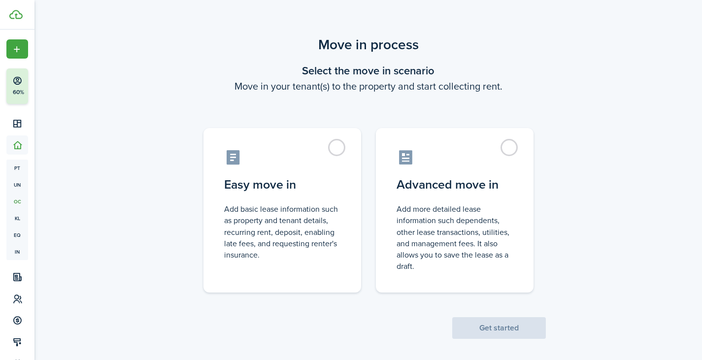
click at [509, 330] on span "Get started" at bounding box center [499, 328] width 94 height 10
click at [337, 146] on label "Easy move in Add basic lease information such as property and tenant details, r…" at bounding box center [282, 208] width 158 height 165
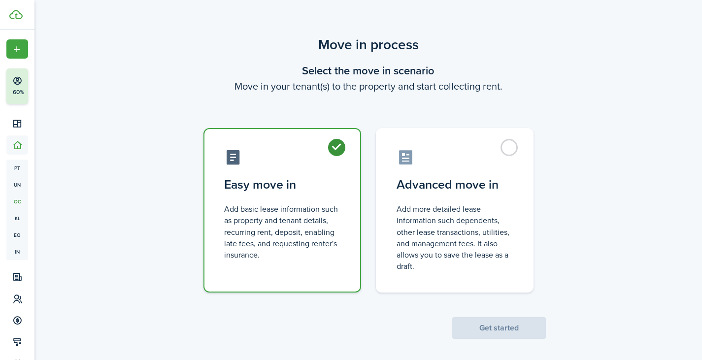
radio input "true"
click at [502, 329] on button "Get started" at bounding box center [499, 328] width 94 height 22
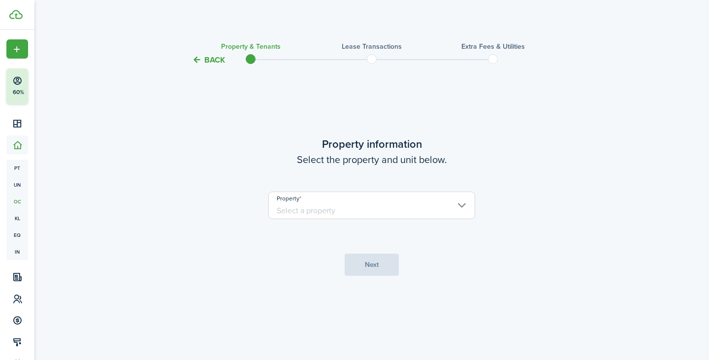
click at [390, 209] on input "Property" at bounding box center [372, 206] width 207 height 28
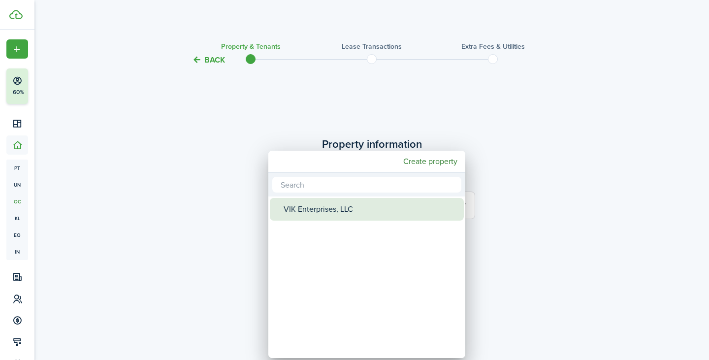
click at [383, 207] on div "VIK Enterprises, LLC" at bounding box center [371, 209] width 174 height 23
type input "VIK Enterprises, LLC"
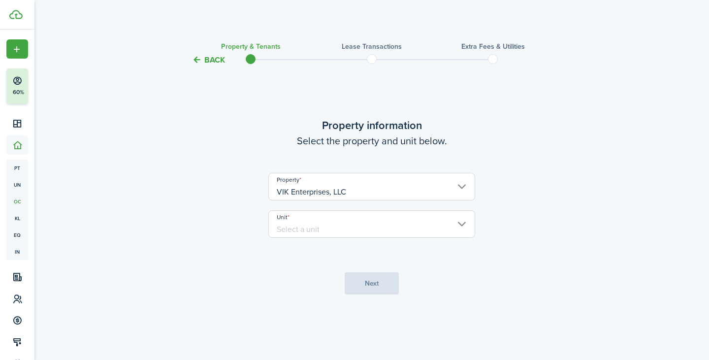
click at [370, 218] on input "Unit" at bounding box center [372, 224] width 207 height 28
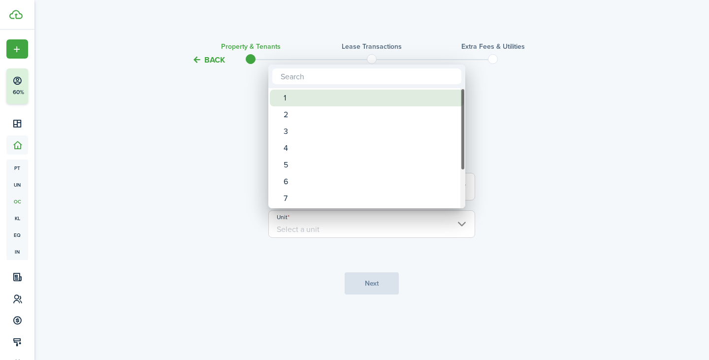
click at [321, 94] on div "1" at bounding box center [371, 98] width 174 height 17
type input "1"
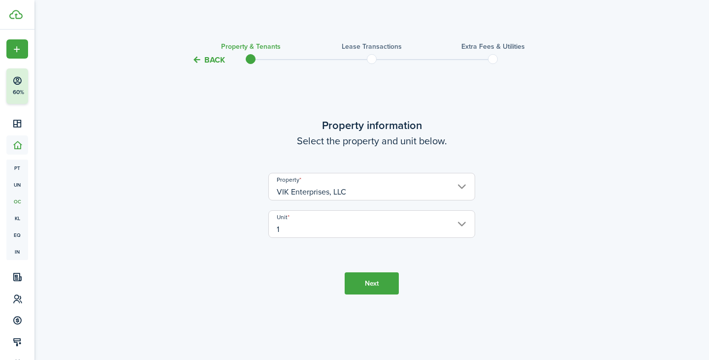
click at [370, 280] on button "Next" at bounding box center [372, 283] width 54 height 22
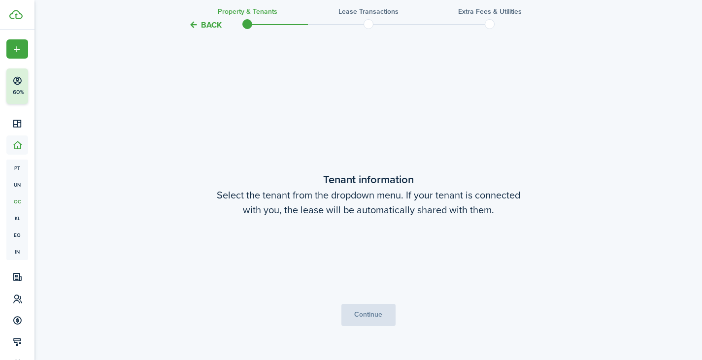
scroll to position [294, 0]
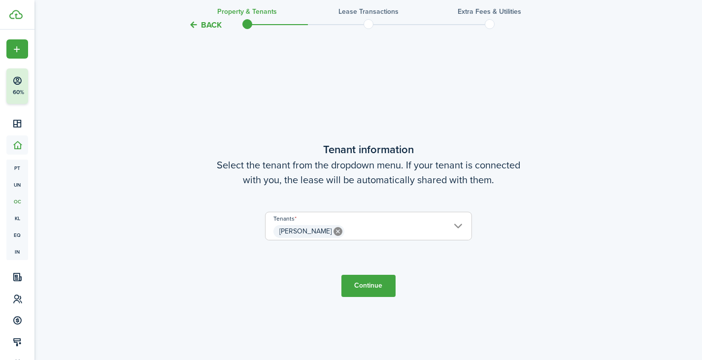
click at [364, 287] on button "Continue" at bounding box center [368, 286] width 54 height 22
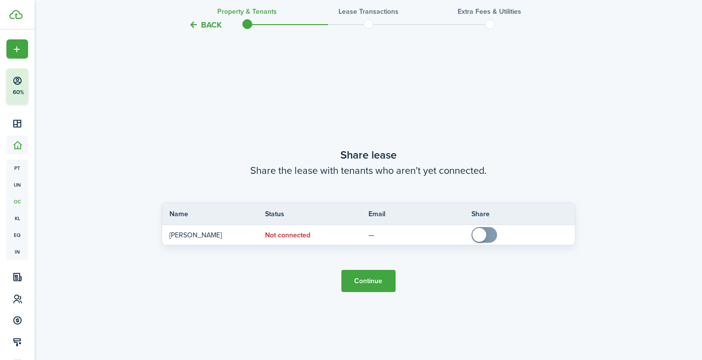
scroll to position [654, 0]
click at [374, 279] on button "Continue" at bounding box center [368, 281] width 54 height 22
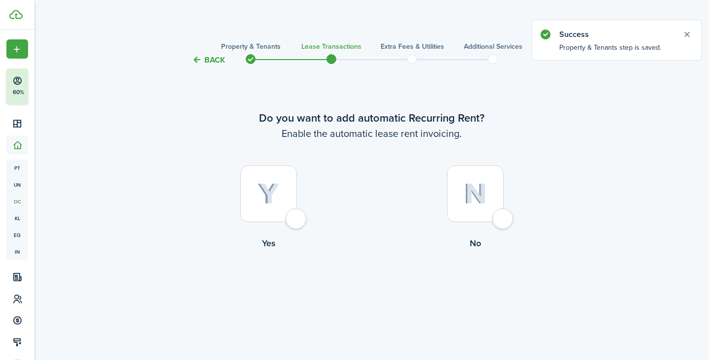
click at [263, 187] on img at bounding box center [269, 194] width 22 height 22
radio input "true"
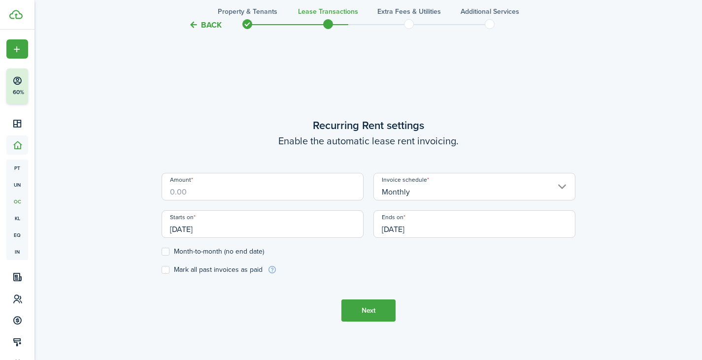
scroll to position [294, 0]
click at [246, 194] on input "Amount" at bounding box center [263, 186] width 202 height 28
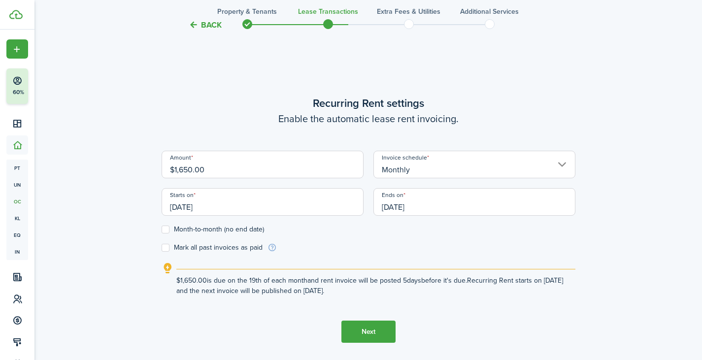
click at [309, 208] on input "[DATE]" at bounding box center [263, 202] width 202 height 28
type input "$1,650.00"
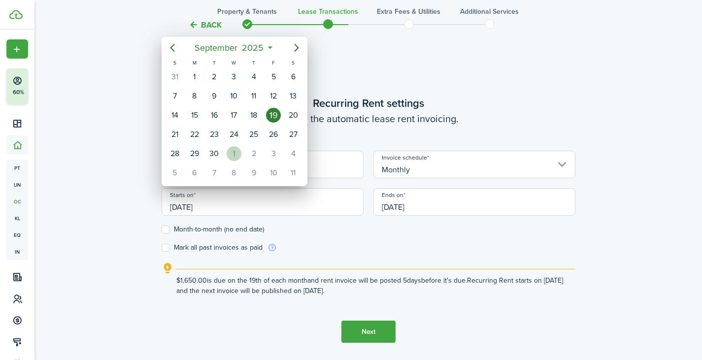
click at [232, 152] on div "1" at bounding box center [234, 153] width 15 height 15
type input "[DATE]"
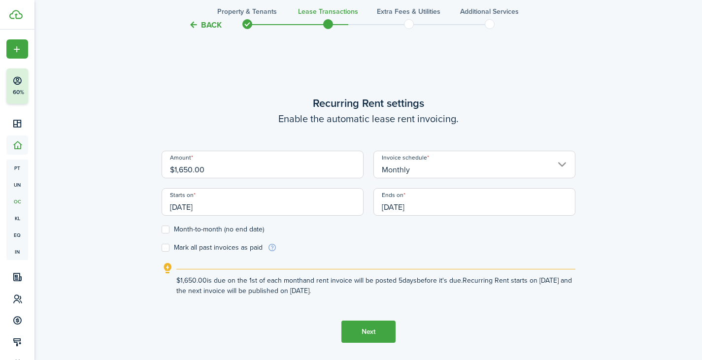
click at [168, 231] on label "Month-to-month (no end date)" at bounding box center [213, 230] width 102 height 8
click at [162, 230] on input "Month-to-month (no end date)" at bounding box center [161, 230] width 0 height 0
checkbox input "true"
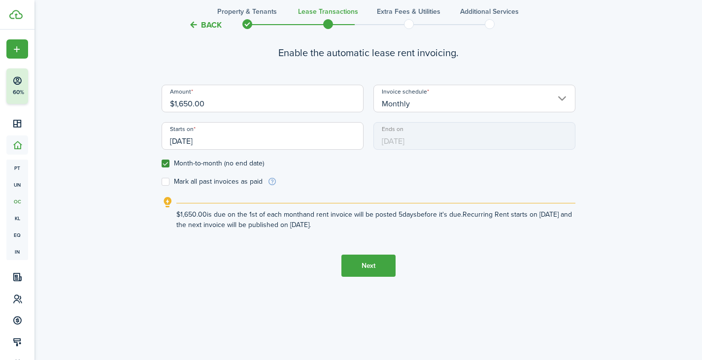
click at [376, 269] on button "Next" at bounding box center [368, 266] width 54 height 22
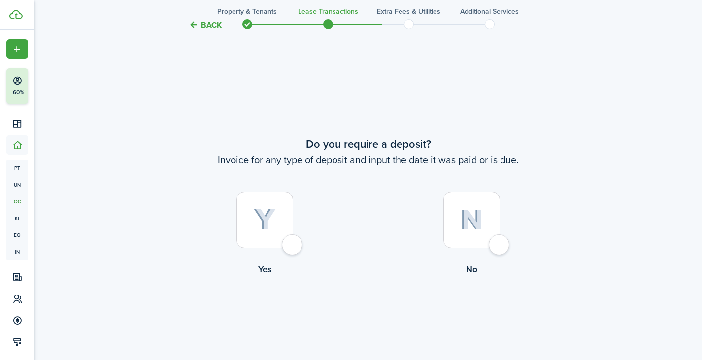
scroll to position [654, 0]
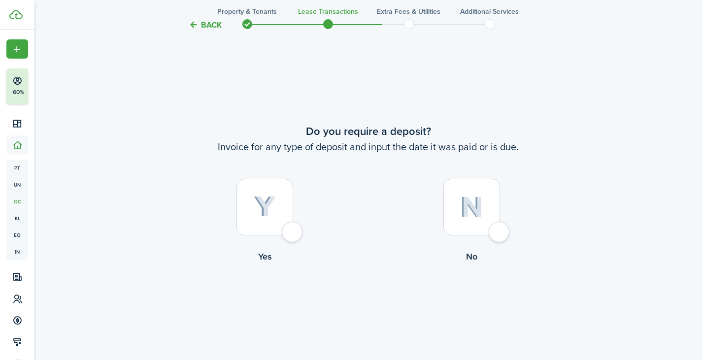
click at [287, 233] on div at bounding box center [264, 207] width 57 height 57
radio input "true"
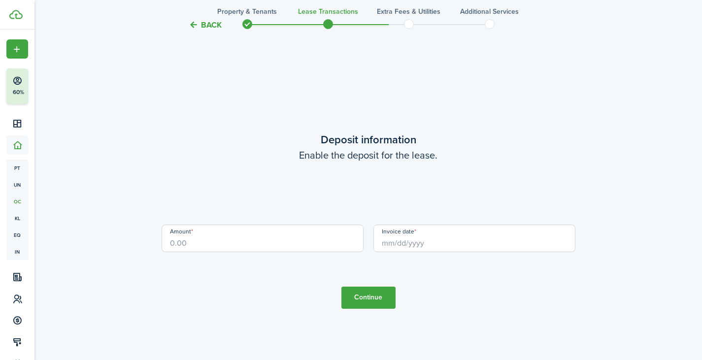
scroll to position [1014, 0]
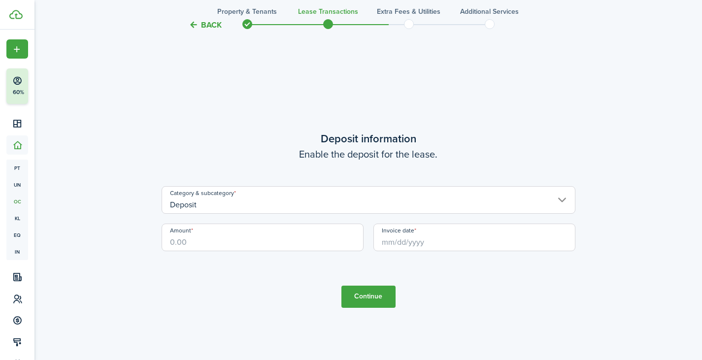
click at [289, 207] on input "Deposit" at bounding box center [369, 200] width 414 height 28
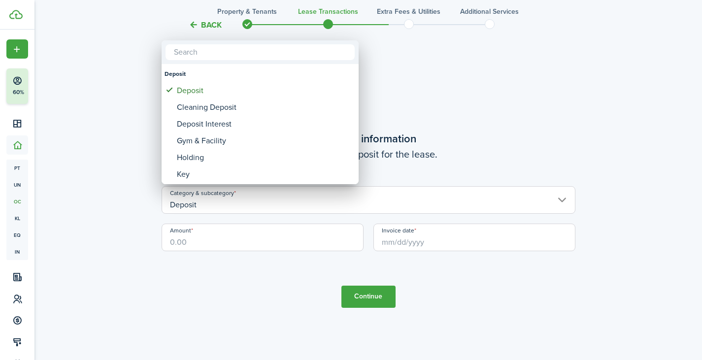
click at [231, 239] on div at bounding box center [351, 180] width 860 height 518
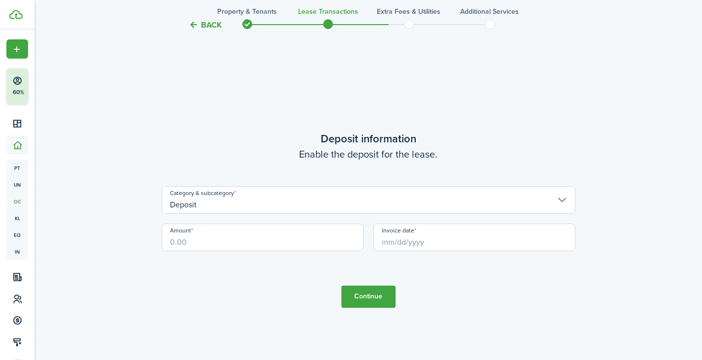
click at [231, 239] on input "Amount" at bounding box center [263, 238] width 202 height 28
type input "$1,725.00"
click at [392, 239] on input "Invoice date" at bounding box center [474, 238] width 202 height 28
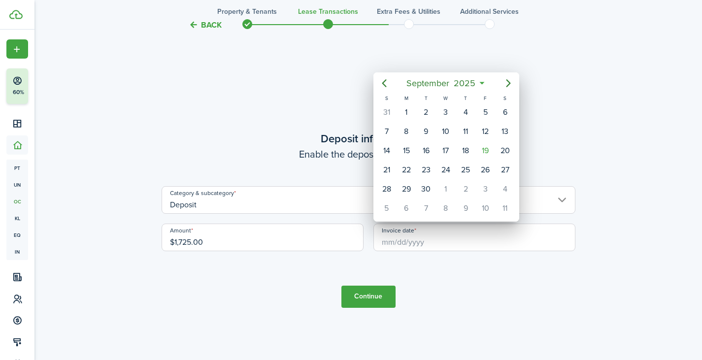
click at [373, 303] on div at bounding box center [351, 180] width 860 height 518
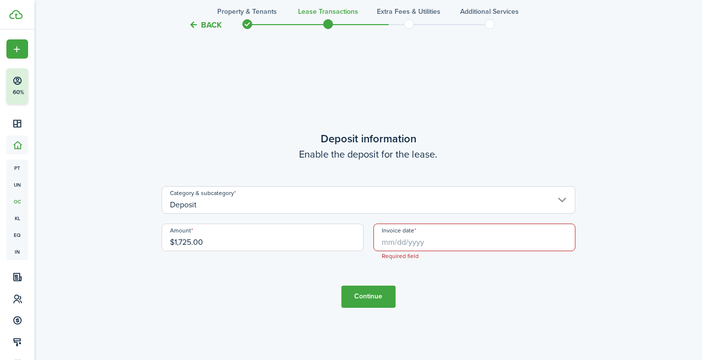
click at [425, 236] on input "Invoice date" at bounding box center [474, 238] width 202 height 28
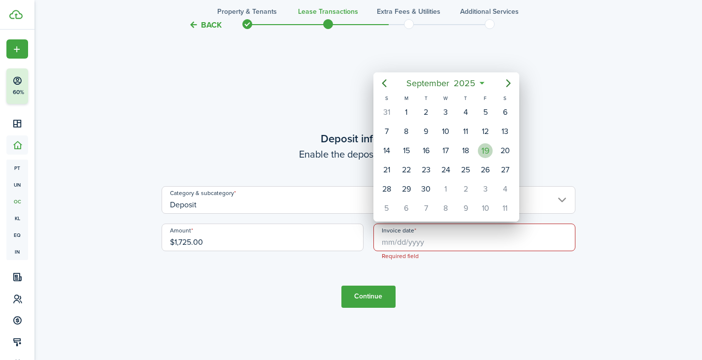
click at [492, 150] on div "19" at bounding box center [485, 150] width 15 height 15
type input "[DATE]"
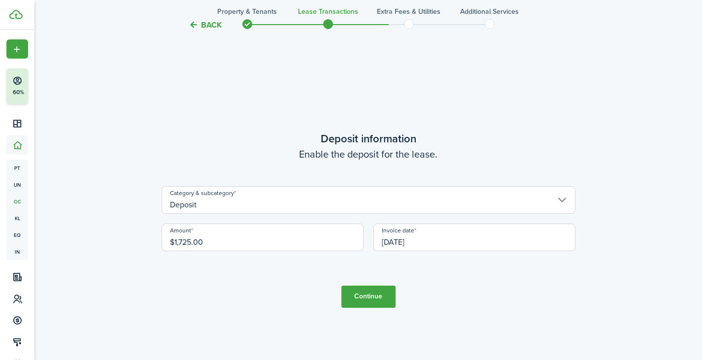
click at [364, 302] on button "Continue" at bounding box center [368, 297] width 54 height 22
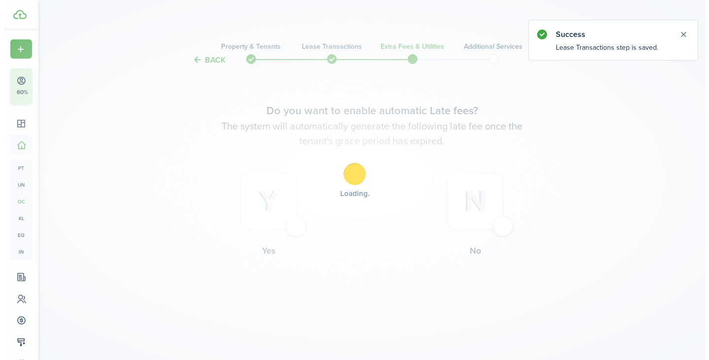
scroll to position [0, 0]
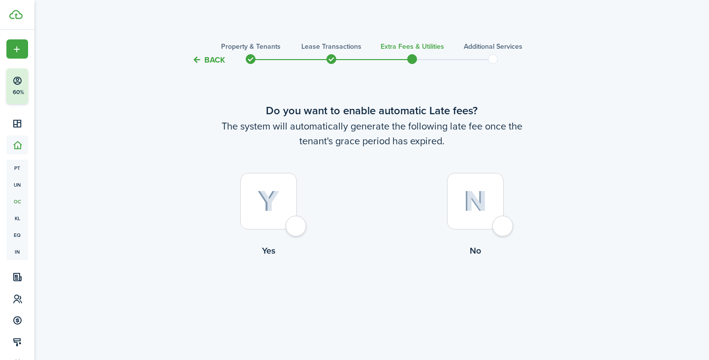
click at [504, 228] on div at bounding box center [475, 201] width 57 height 57
radio input "true"
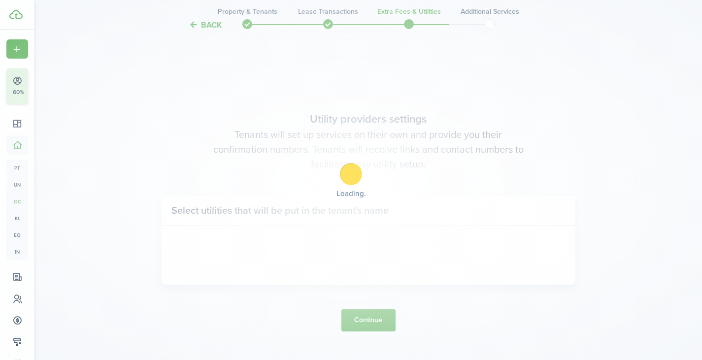
scroll to position [294, 0]
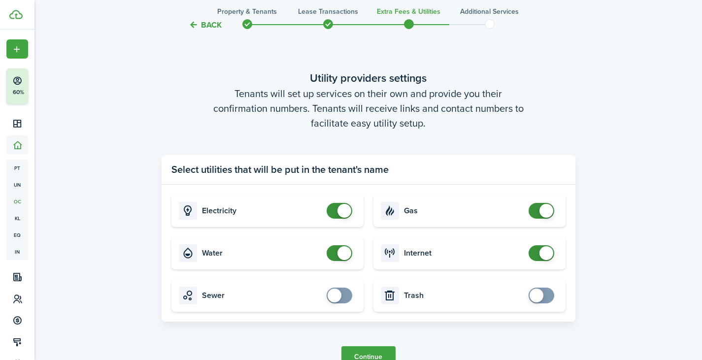
checkbox input "false"
click at [343, 250] on span at bounding box center [344, 253] width 14 height 14
checkbox input "false"
click at [537, 208] on span at bounding box center [542, 211] width 10 height 16
click at [547, 249] on span at bounding box center [547, 253] width 14 height 14
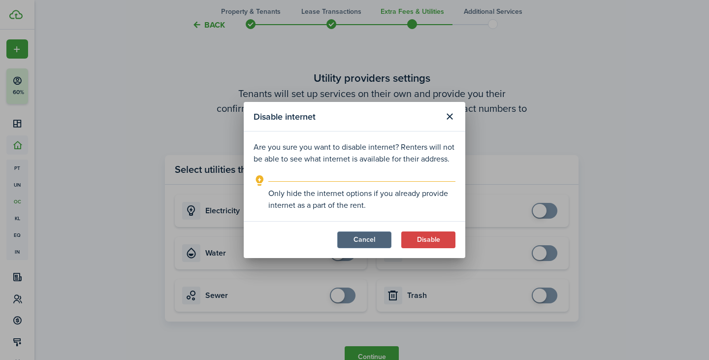
click at [368, 243] on button "Cancel" at bounding box center [364, 240] width 54 height 17
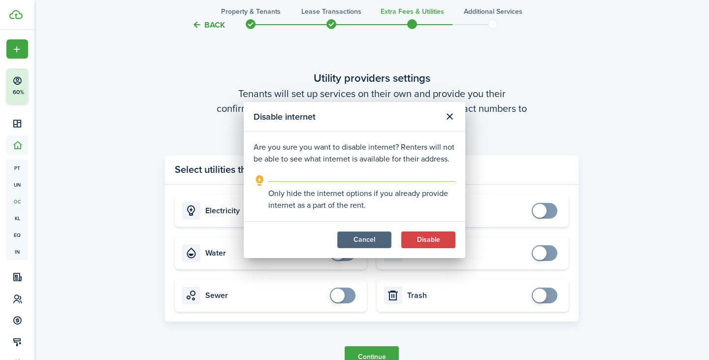
checkbox input "true"
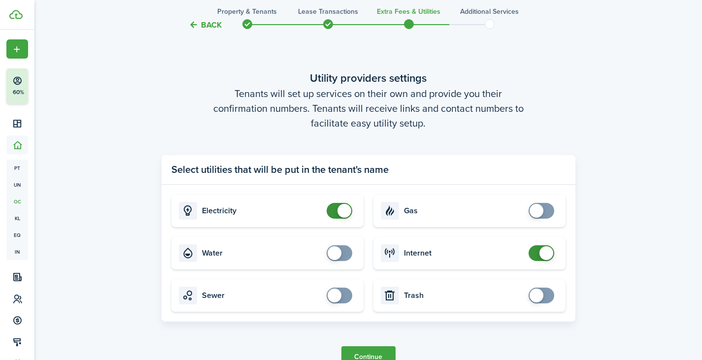
scroll to position [360, 0]
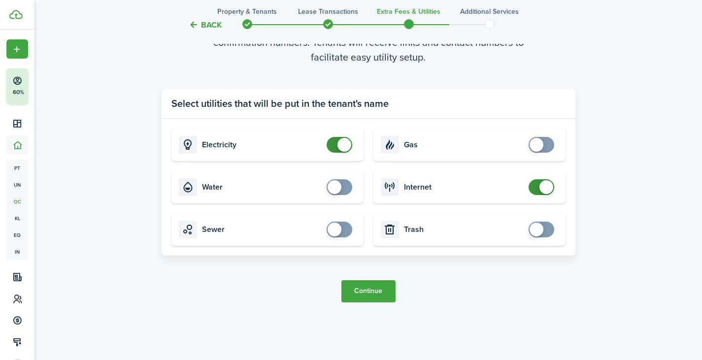
click at [384, 293] on button "Continue" at bounding box center [368, 291] width 54 height 22
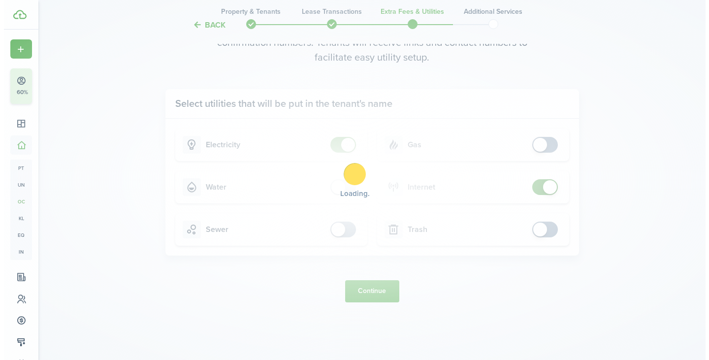
scroll to position [0, 0]
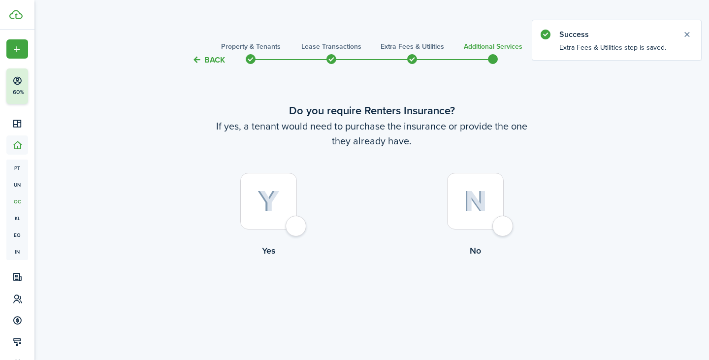
click at [297, 225] on div at bounding box center [268, 201] width 57 height 57
radio input "true"
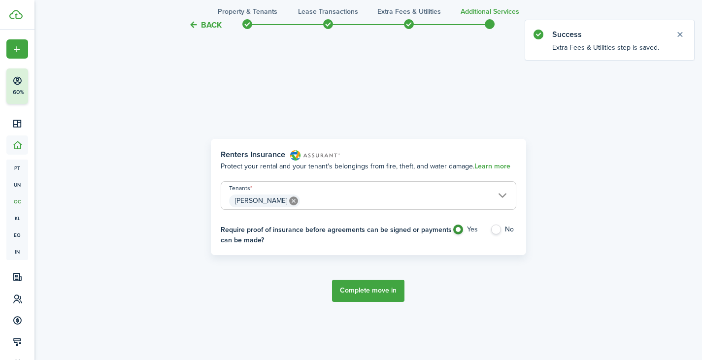
scroll to position [294, 0]
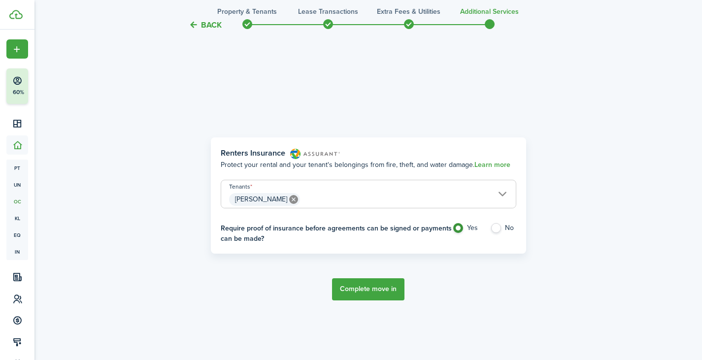
click at [378, 288] on button "Complete move in" at bounding box center [368, 289] width 72 height 22
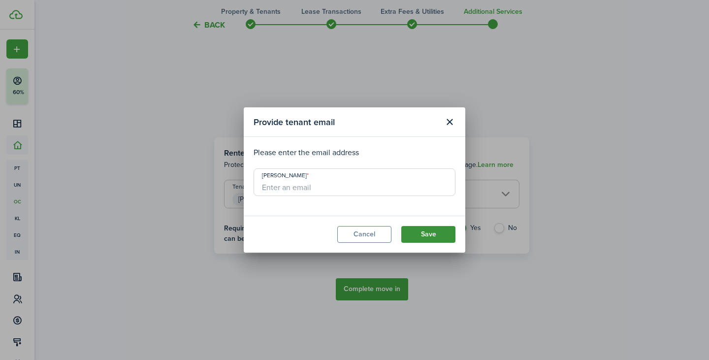
click at [432, 229] on button "Save" at bounding box center [429, 234] width 54 height 17
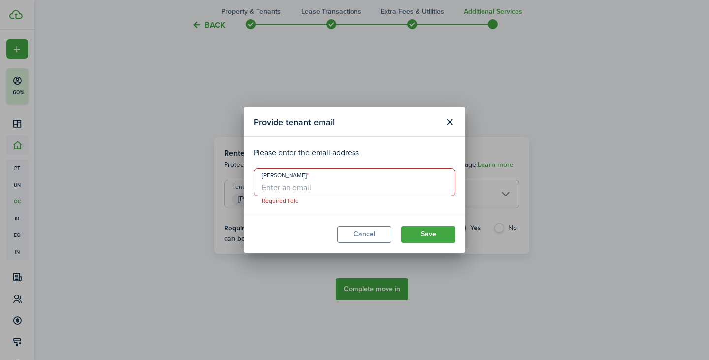
click at [341, 189] on input "[PERSON_NAME]" at bounding box center [355, 183] width 202 height 28
drag, startPoint x: 341, startPoint y: 189, endPoint x: 121, endPoint y: -60, distance: 332.3
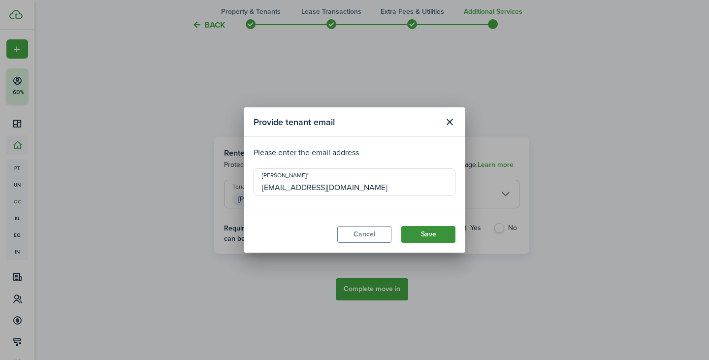
type input "[EMAIL_ADDRESS][DOMAIN_NAME]"
click at [424, 238] on button "Save" at bounding box center [429, 234] width 54 height 17
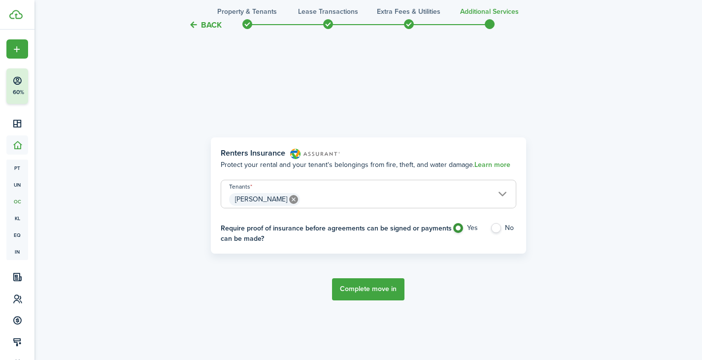
click at [356, 286] on button "Complete move in" at bounding box center [368, 289] width 72 height 22
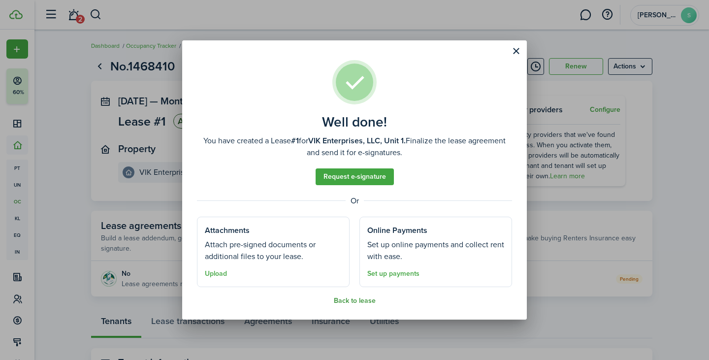
click at [342, 303] on button "Back to lease" at bounding box center [355, 301] width 42 height 8
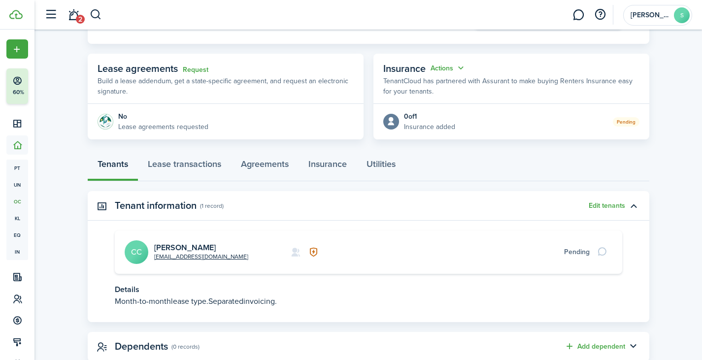
scroll to position [185, 0]
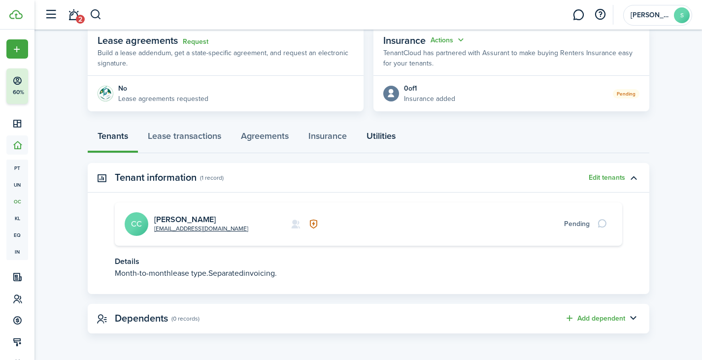
click at [385, 136] on link "Utilities" at bounding box center [381, 139] width 49 height 30
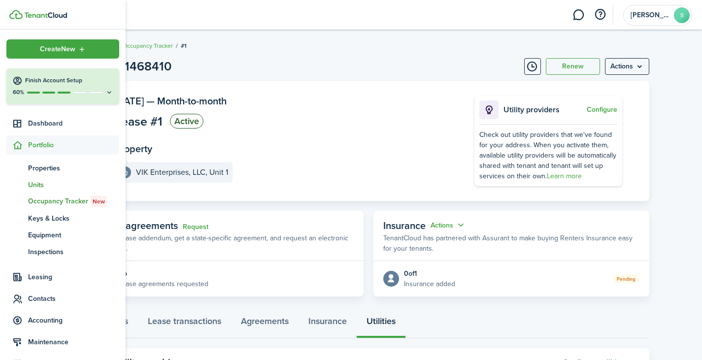
click at [37, 184] on span "Units" at bounding box center [73, 185] width 91 height 10
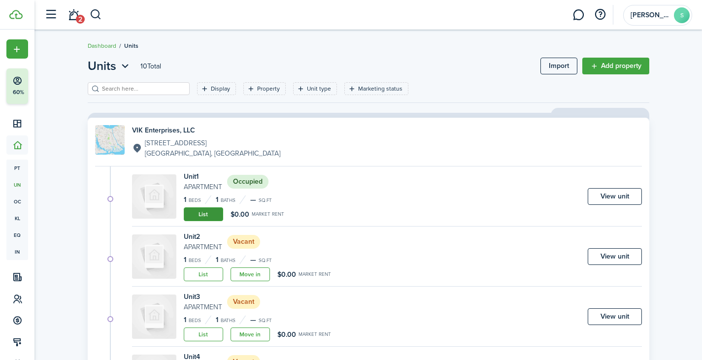
click at [208, 214] on link "List" at bounding box center [203, 214] width 39 height 14
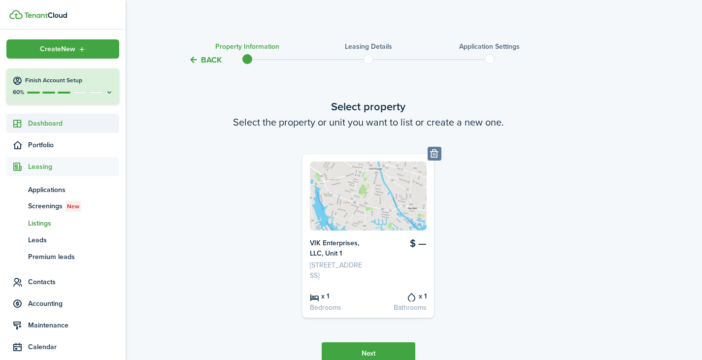
click at [60, 120] on span "Dashboard" at bounding box center [73, 123] width 91 height 10
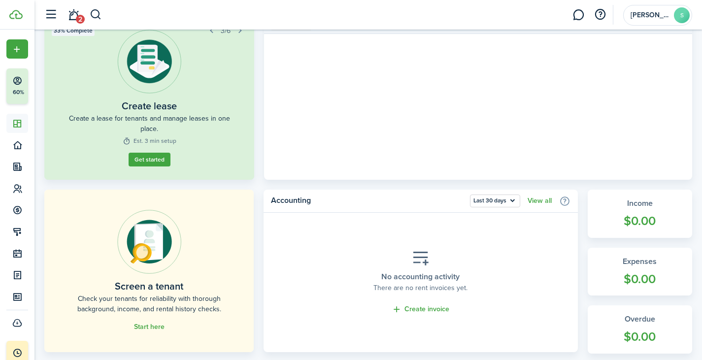
scroll to position [91, 0]
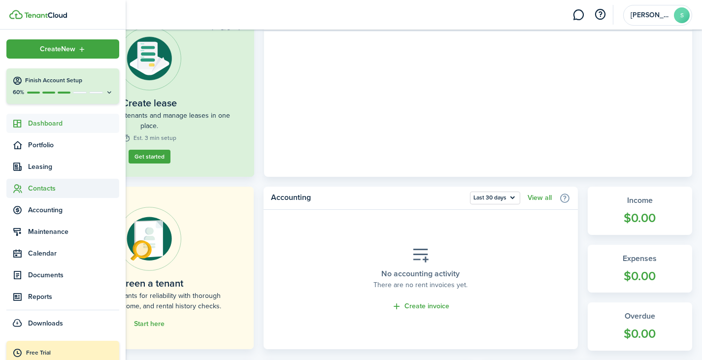
click at [45, 186] on span "Contacts" at bounding box center [73, 188] width 91 height 10
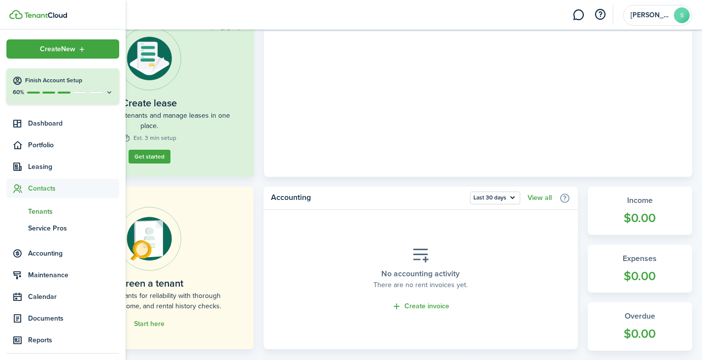
click at [47, 209] on span "Tenants" at bounding box center [73, 211] width 91 height 10
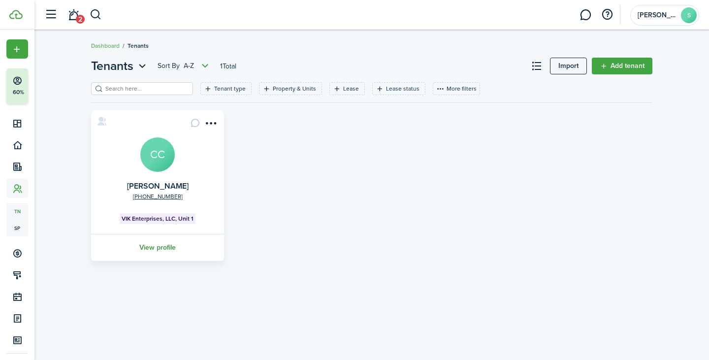
click at [163, 246] on link "View profile" at bounding box center [158, 247] width 136 height 27
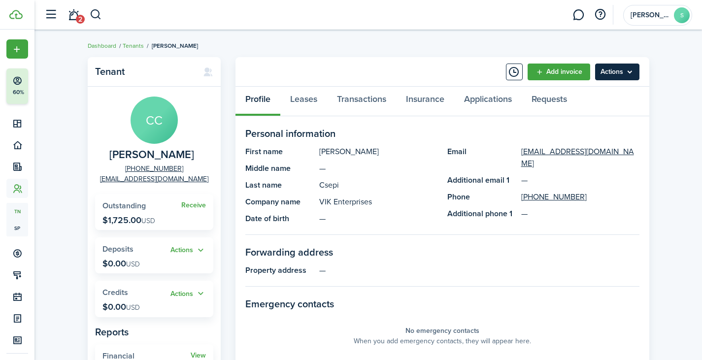
click at [610, 67] on menu-btn "Actions" at bounding box center [617, 72] width 44 height 17
click at [179, 252] on button "Actions" at bounding box center [187, 250] width 35 height 11
click at [157, 266] on link "Add" at bounding box center [163, 269] width 86 height 17
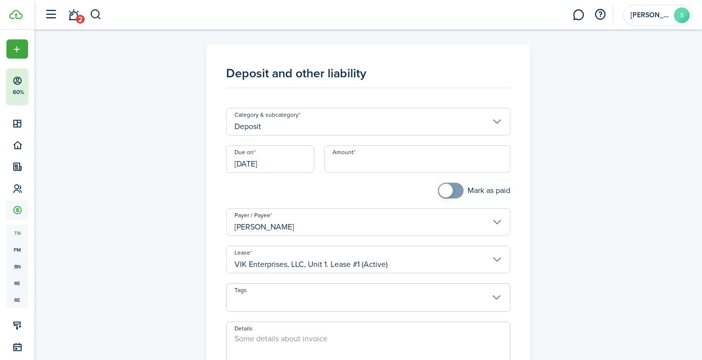
click at [353, 163] on input "Amount" at bounding box center [417, 159] width 186 height 28
type input "$1,725.00"
checkbox input "true"
click at [450, 194] on span at bounding box center [446, 191] width 14 height 14
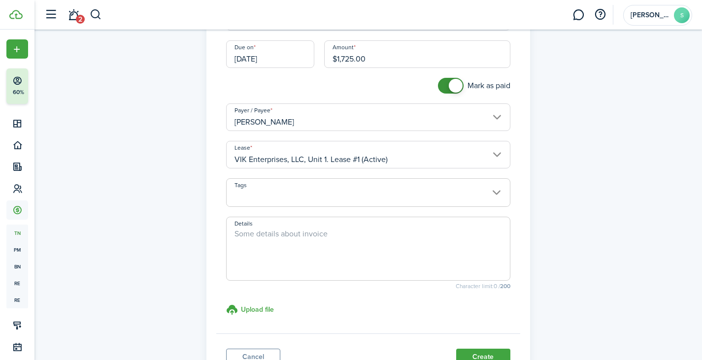
scroll to position [105, 0]
click at [468, 189] on span at bounding box center [368, 197] width 283 height 17
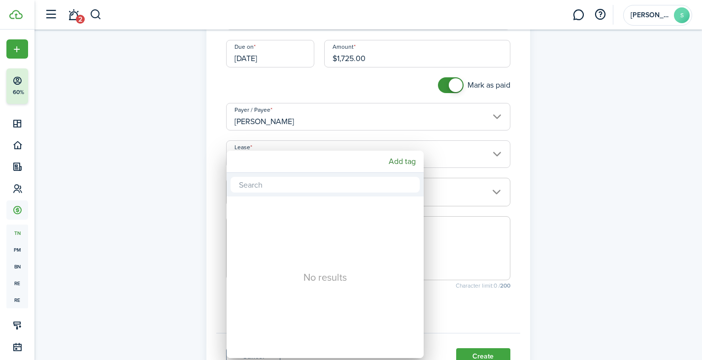
click at [619, 246] on div at bounding box center [351, 180] width 860 height 518
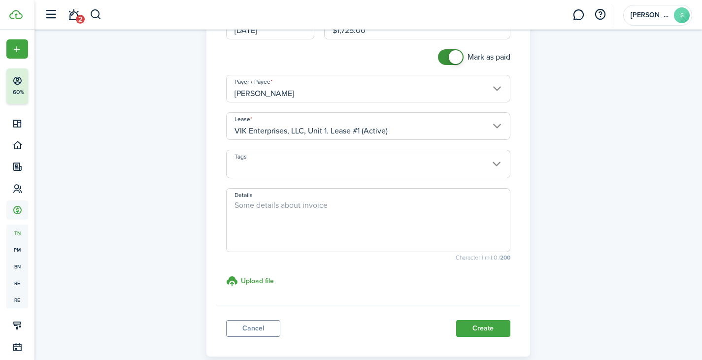
scroll to position [135, 0]
click at [342, 206] on textarea "Details" at bounding box center [368, 221] width 283 height 47
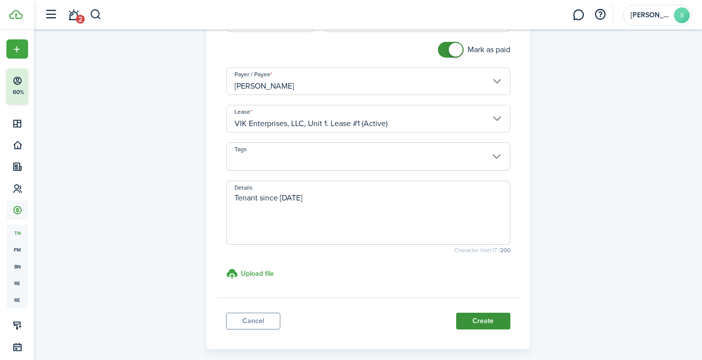
scroll to position [142, 0]
type textarea "Tenant since [DATE]"
click at [497, 318] on button "Create" at bounding box center [483, 320] width 54 height 17
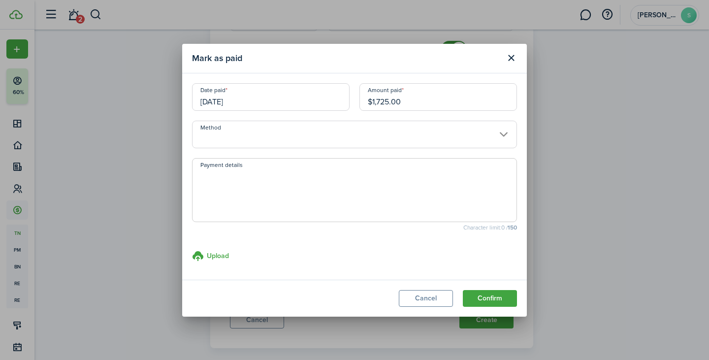
click at [306, 99] on input "[DATE]" at bounding box center [271, 97] width 158 height 28
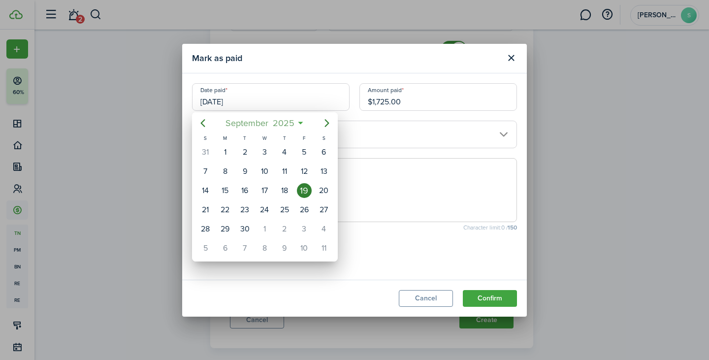
click at [289, 122] on span "2025" at bounding box center [283, 123] width 26 height 18
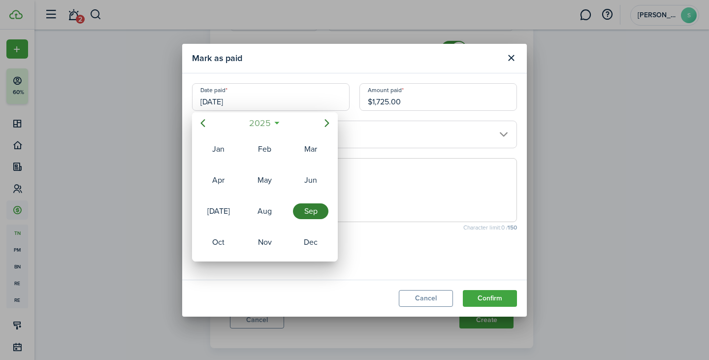
click at [265, 122] on span "2025" at bounding box center [260, 123] width 26 height 18
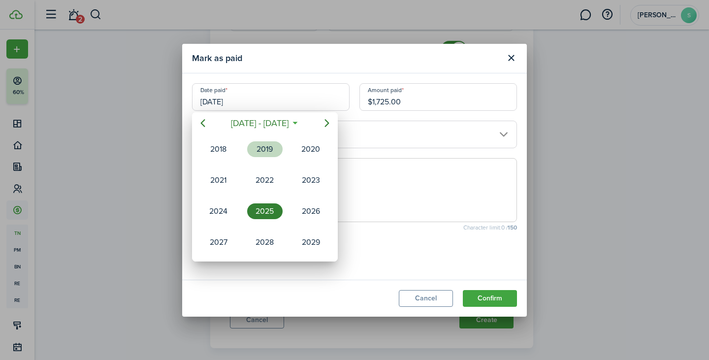
click at [265, 146] on div "2019" at bounding box center [264, 149] width 35 height 16
click at [499, 295] on div at bounding box center [354, 180] width 867 height 518
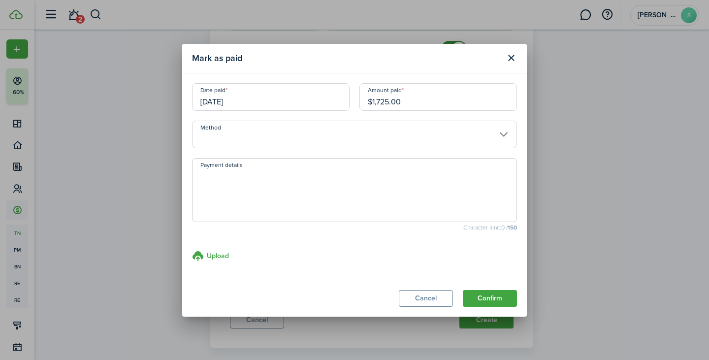
click at [394, 182] on textarea "Payment details" at bounding box center [355, 192] width 324 height 47
type textarea "R"
type textarea "Received prior to Tenant Cloud"
click at [502, 291] on button "Confirm" at bounding box center [490, 298] width 54 height 17
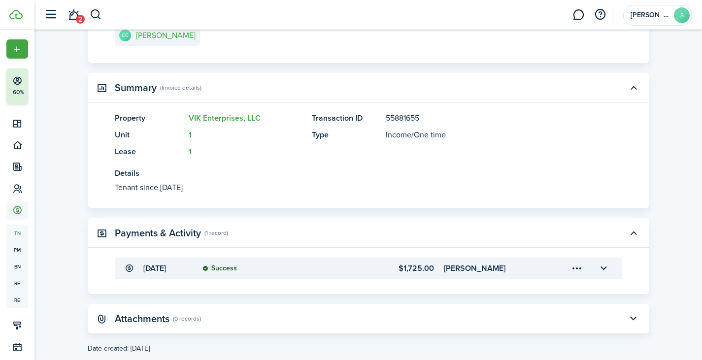
scroll to position [202, 0]
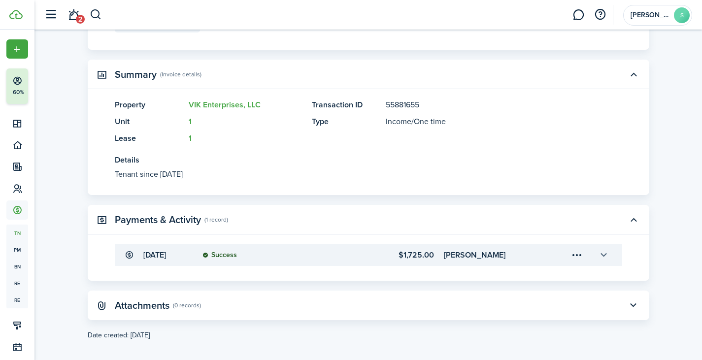
click at [606, 253] on button "button" at bounding box center [604, 255] width 17 height 17
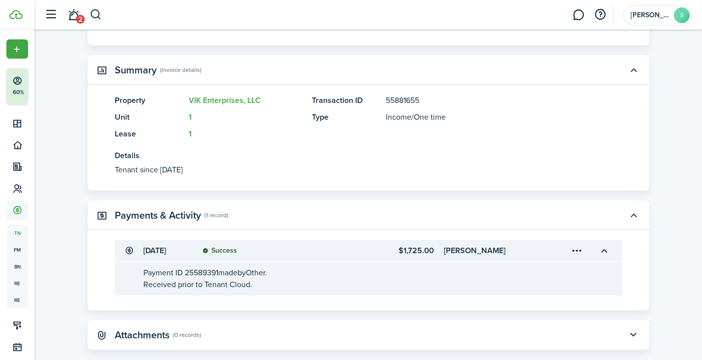
scroll to position [208, 0]
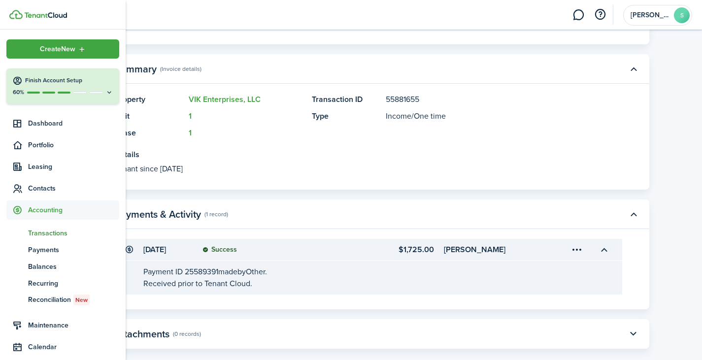
click at [44, 232] on span "Transactions" at bounding box center [73, 233] width 91 height 10
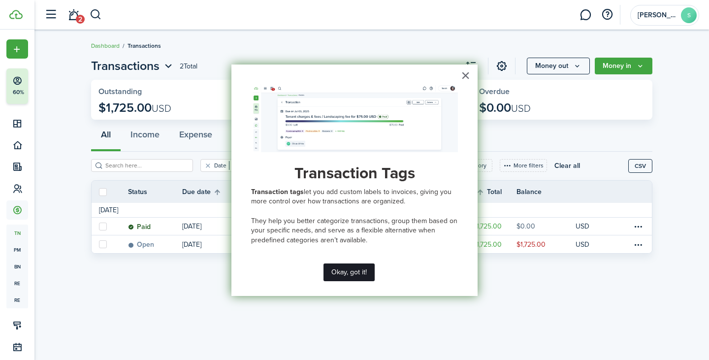
click at [346, 269] on button "Okay, got it!" at bounding box center [349, 273] width 51 height 18
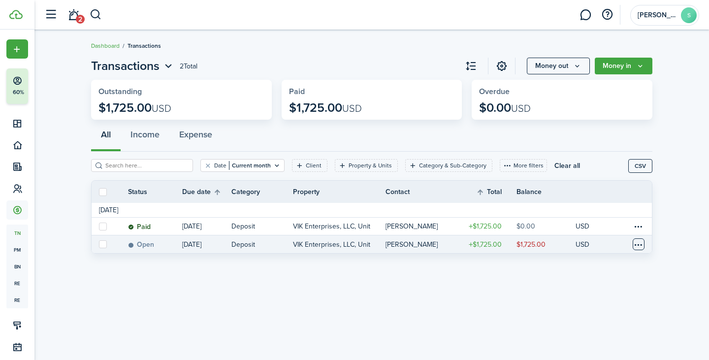
click at [641, 241] on table-menu-btn-icon at bounding box center [639, 244] width 12 height 12
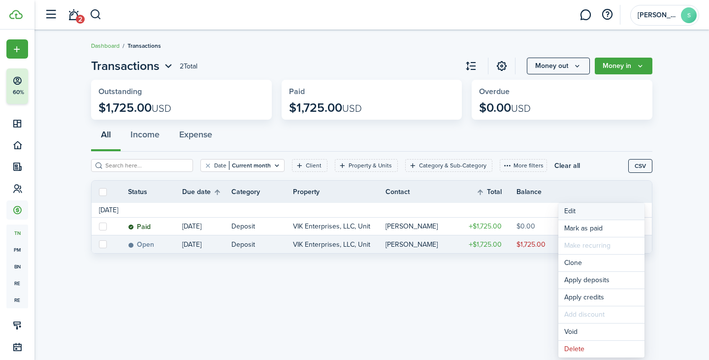
click at [582, 212] on button "Edit" at bounding box center [602, 211] width 86 height 17
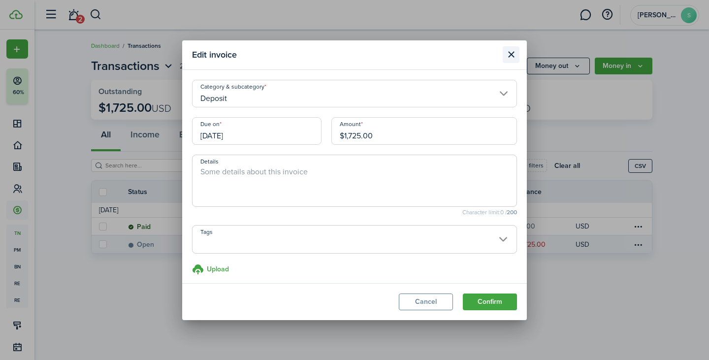
click at [508, 57] on button "Close modal" at bounding box center [511, 54] width 17 height 17
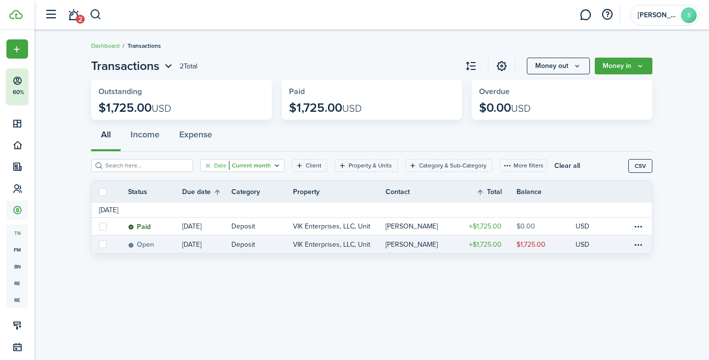
click at [252, 159] on filter-tag "Date Current month" at bounding box center [243, 165] width 84 height 13
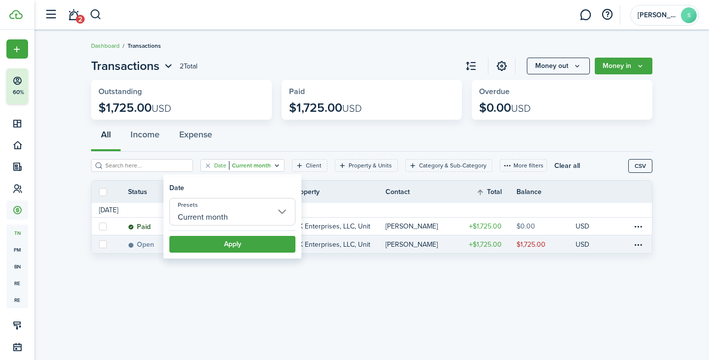
click at [380, 306] on div "Transactions 2 Total Money out Money in Outstanding $1,725.00 USD Paid $1,725.0…" at bounding box center [371, 195] width 675 height 286
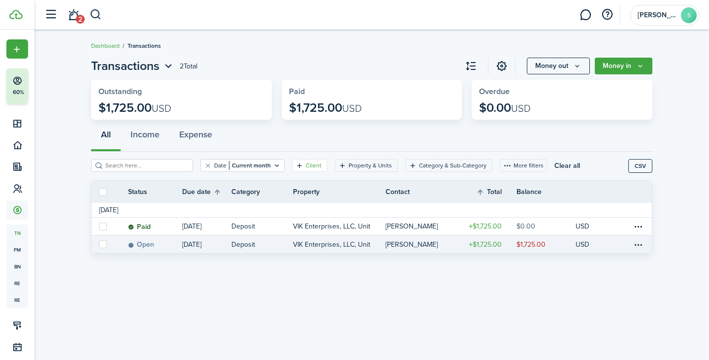
click at [292, 160] on filter-tag "Client" at bounding box center [309, 165] width 35 height 13
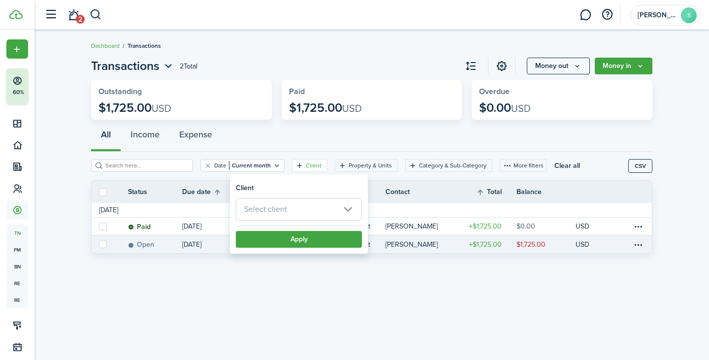
click at [285, 217] on span "Select client" at bounding box center [298, 210] width 125 height 22
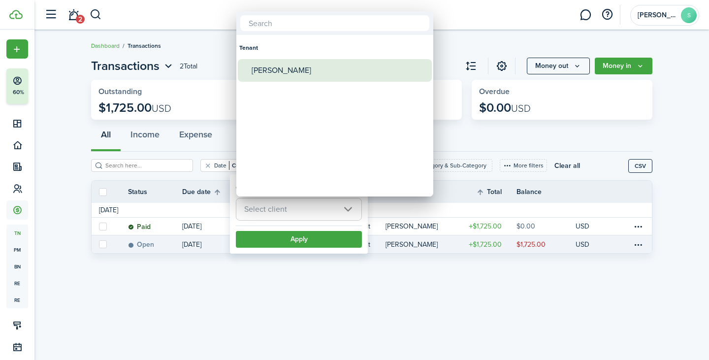
click at [290, 69] on div "[PERSON_NAME]" at bounding box center [339, 70] width 174 height 23
type input "[PERSON_NAME]"
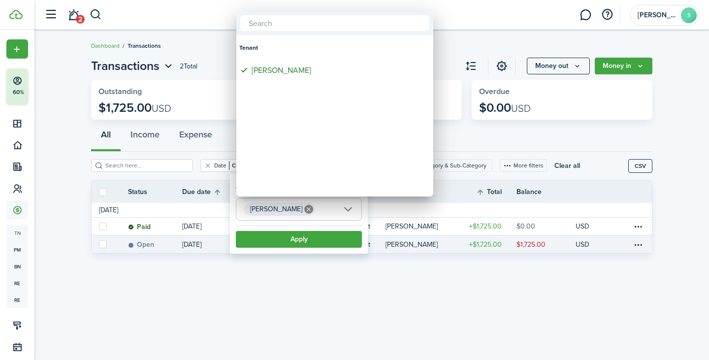
click at [458, 295] on div at bounding box center [354, 180] width 867 height 518
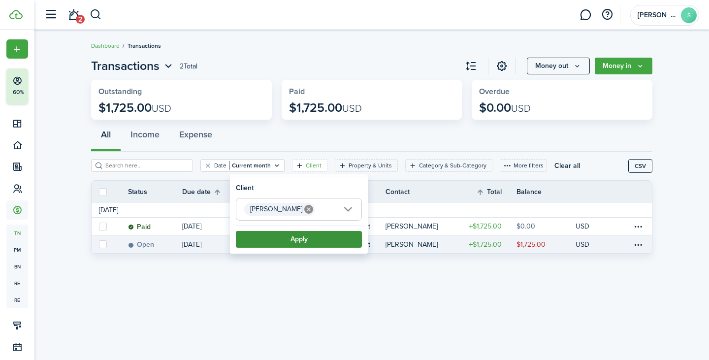
click at [314, 237] on button "Apply" at bounding box center [299, 239] width 126 height 17
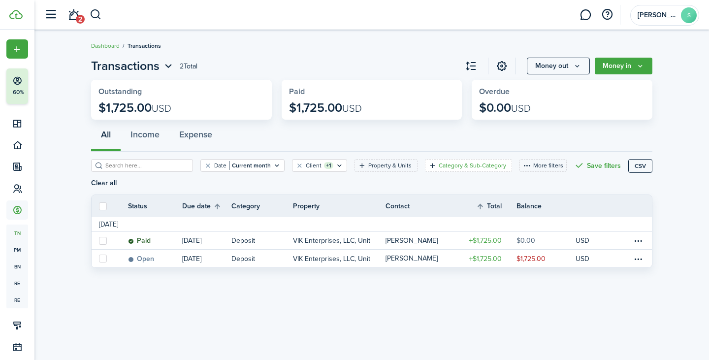
click at [445, 167] on filter-tag-label "Category & Sub-Category" at bounding box center [472, 165] width 67 height 9
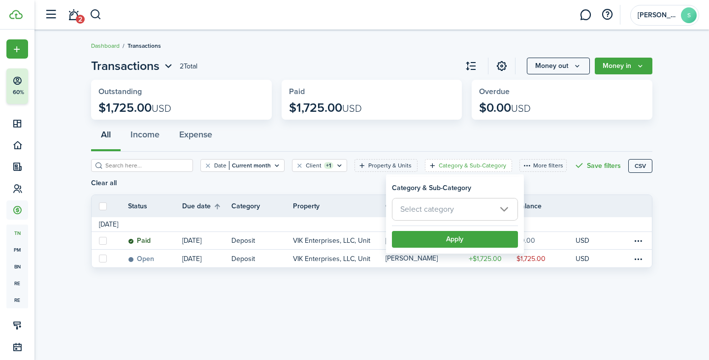
click at [326, 191] on div "Date Current month Client +1 Property & Units Category & Sub-Category More filt…" at bounding box center [360, 176] width 538 height 35
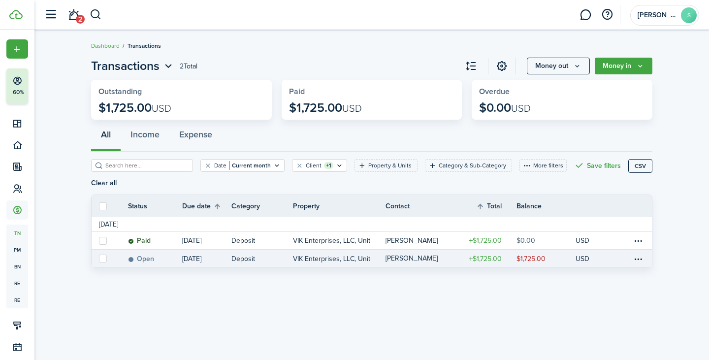
click at [337, 255] on p "VIK Enterprises, LLC, Unit 1" at bounding box center [332, 259] width 78 height 10
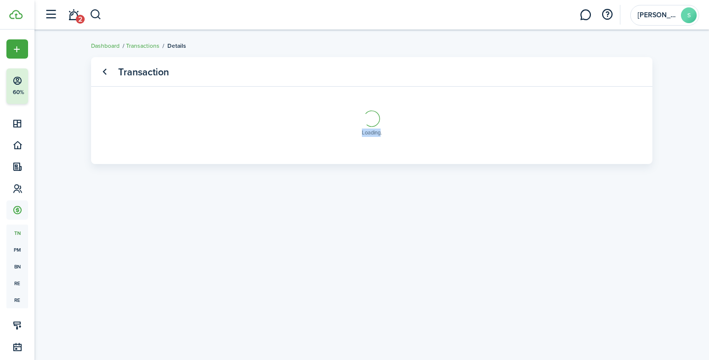
click at [337, 255] on transaction-view-wrapper "Transaction Loading" at bounding box center [372, 195] width 572 height 286
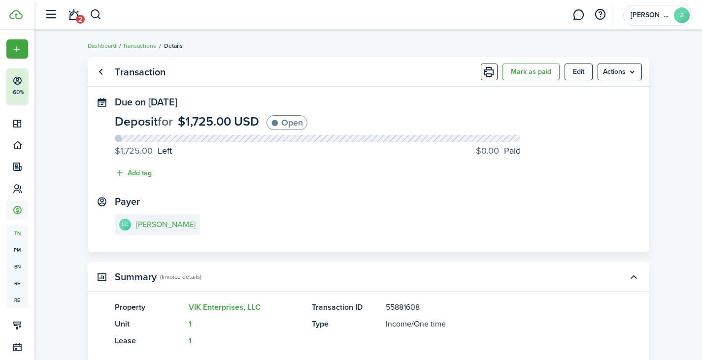
click at [100, 103] on panel-main-icon at bounding box center [102, 102] width 9 height 9
click at [570, 71] on button "Edit" at bounding box center [579, 72] width 28 height 17
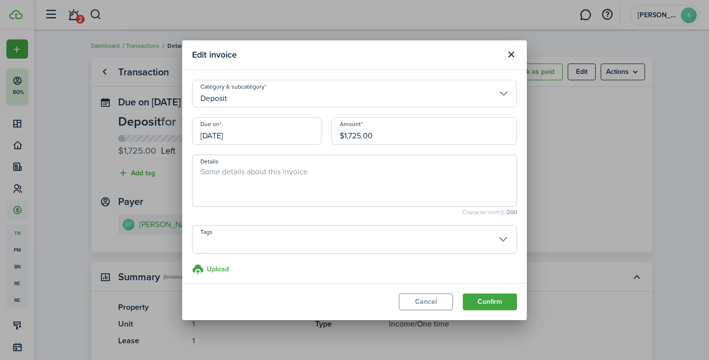
click at [305, 133] on input "[DATE]" at bounding box center [257, 131] width 130 height 28
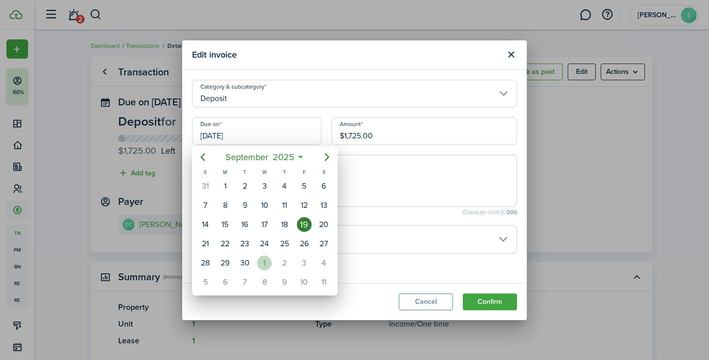
click at [264, 260] on div "1" at bounding box center [264, 263] width 15 height 15
type input "[DATE]"
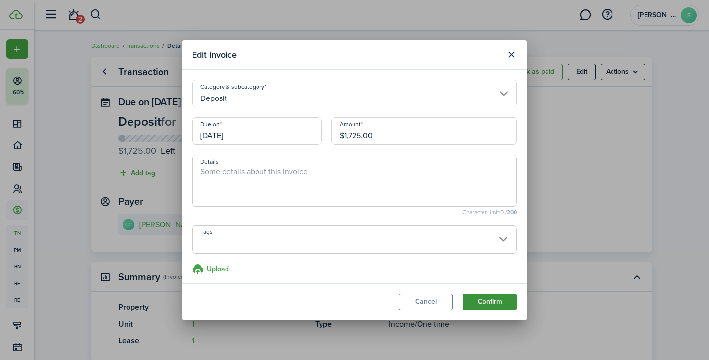
click at [498, 301] on button "Confirm" at bounding box center [490, 302] width 54 height 17
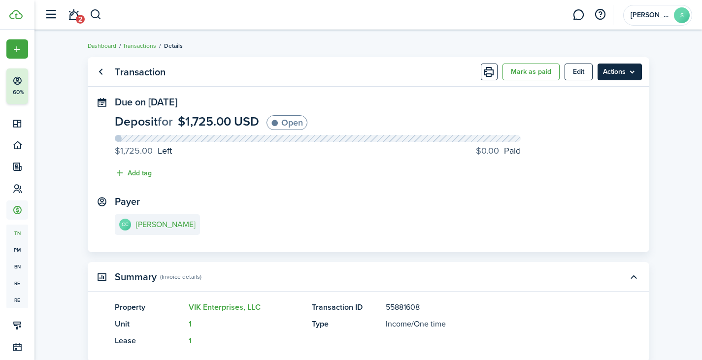
click at [622, 67] on menu-btn "Actions" at bounding box center [620, 72] width 44 height 17
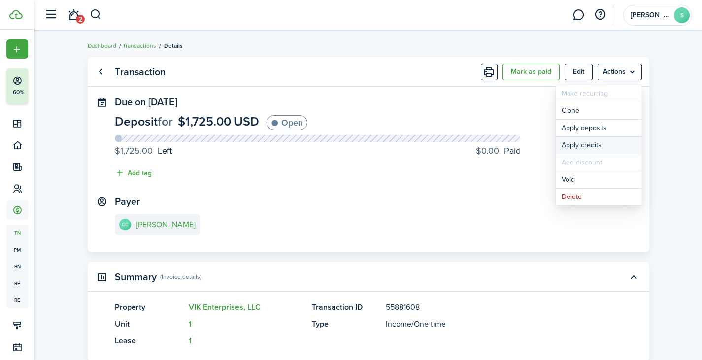
click at [600, 141] on button "Apply credits" at bounding box center [599, 145] width 86 height 17
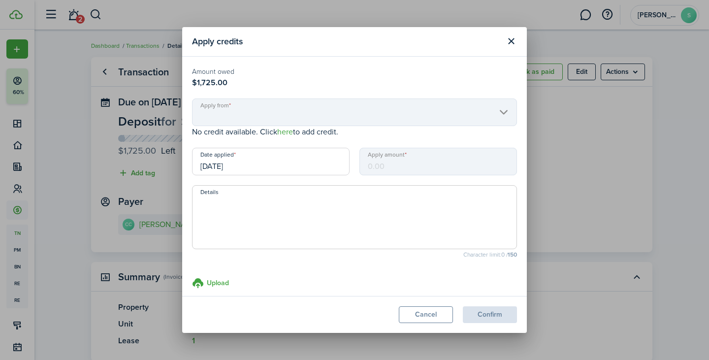
click at [473, 120] on mbsc-scroller "Apply from" at bounding box center [354, 113] width 325 height 28
click at [456, 116] on mbsc-scroller "Apply from" at bounding box center [354, 113] width 325 height 28
click at [256, 118] on mbsc-scroller "Apply from" at bounding box center [354, 113] width 325 height 28
click at [382, 160] on mbsc-input "Apply amount" at bounding box center [439, 162] width 158 height 28
click at [221, 111] on mbsc-scroller "Apply from" at bounding box center [354, 113] width 325 height 28
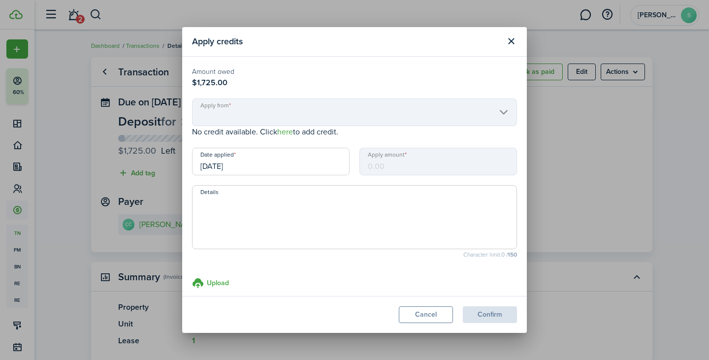
click at [379, 163] on mbsc-input "Apply amount" at bounding box center [439, 162] width 158 height 28
click at [291, 218] on textarea "Details" at bounding box center [355, 220] width 324 height 47
click at [211, 110] on mbsc-scroller "Apply from" at bounding box center [354, 113] width 325 height 28
click at [430, 307] on button "Cancel" at bounding box center [426, 314] width 54 height 17
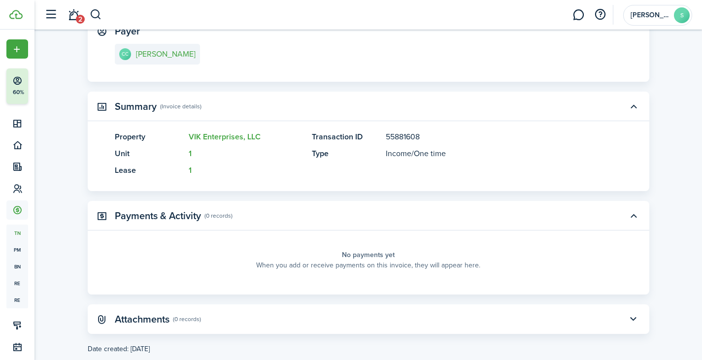
scroll to position [172, 0]
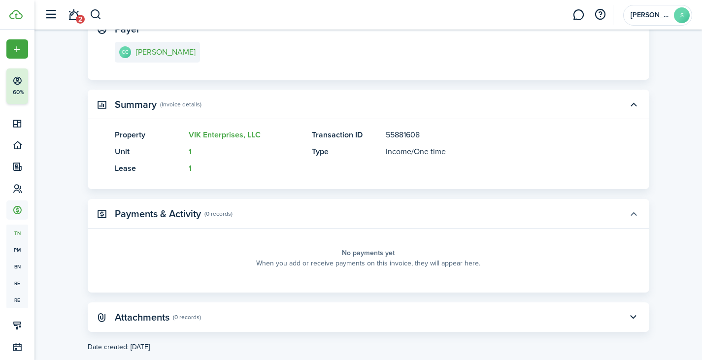
click at [636, 217] on button "button" at bounding box center [633, 213] width 17 height 17
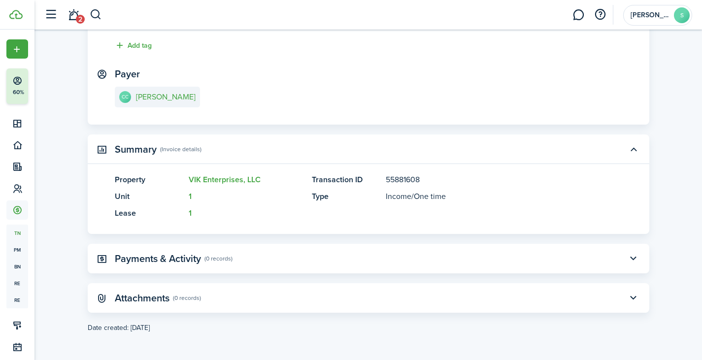
click at [607, 264] on panel-main-header "Payments & Activity (0 records)" at bounding box center [369, 259] width 562 height 30
click at [573, 267] on panel-main-header "Payments & Activity (0 records)" at bounding box center [369, 259] width 562 height 30
click at [634, 256] on button "button" at bounding box center [633, 258] width 17 height 17
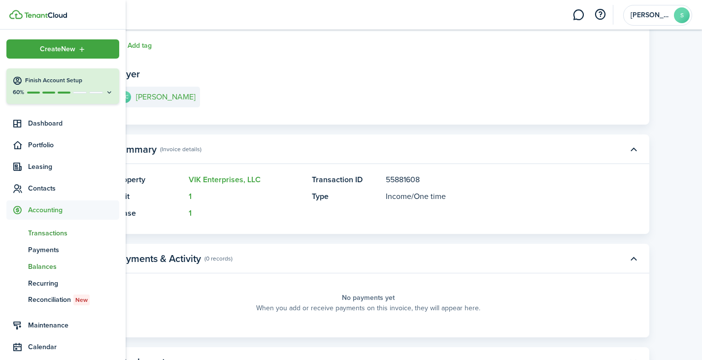
click at [47, 267] on span "Balances" at bounding box center [73, 267] width 91 height 10
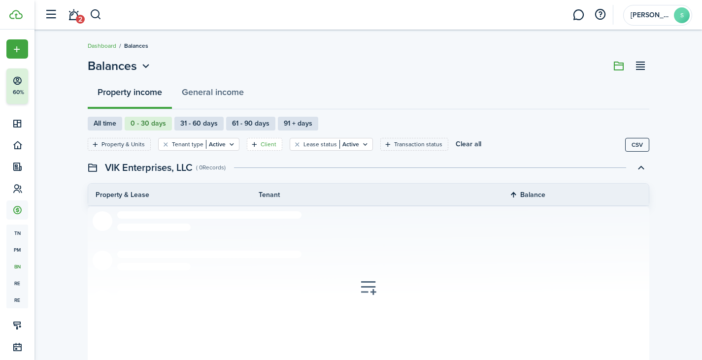
click at [267, 144] on filter-tag-label "Client" at bounding box center [269, 144] width 16 height 9
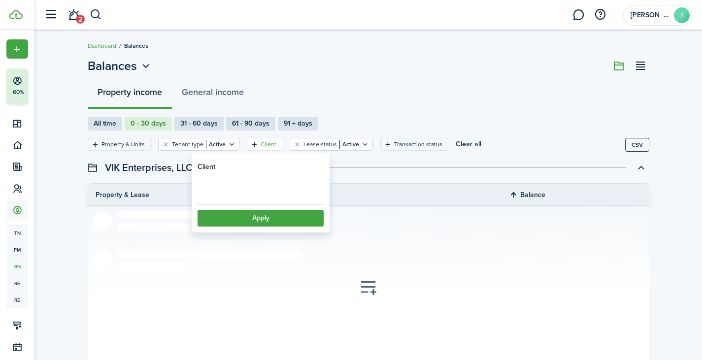
click at [253, 182] on loading-skeleton at bounding box center [261, 188] width 126 height 23
click at [253, 187] on span "Select client" at bounding box center [260, 188] width 125 height 22
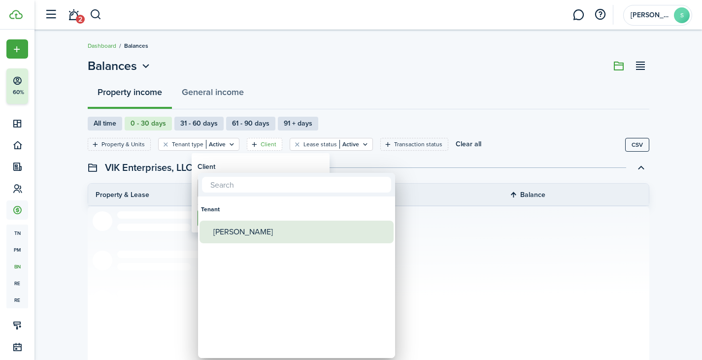
click at [240, 230] on div "[PERSON_NAME]" at bounding box center [300, 232] width 174 height 23
type input "[PERSON_NAME]"
click at [230, 226] on div "[PERSON_NAME]" at bounding box center [300, 232] width 174 height 23
type input "[PERSON_NAME]"
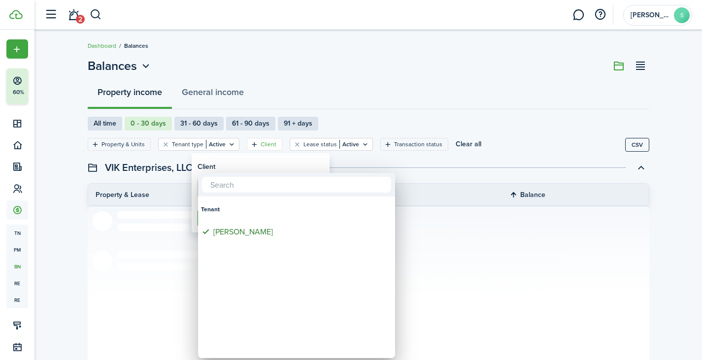
click at [495, 254] on div at bounding box center [351, 180] width 860 height 518
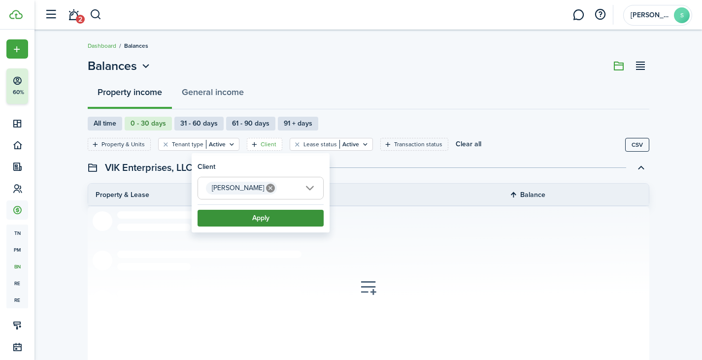
click at [283, 220] on button "Apply" at bounding box center [261, 218] width 126 height 17
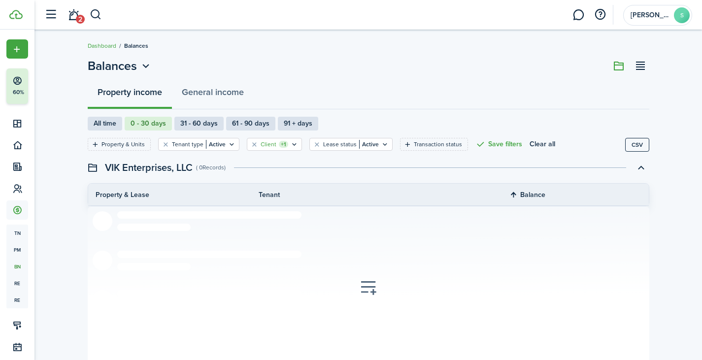
click at [282, 142] on filter-tag-counter "+1" at bounding box center [283, 144] width 9 height 7
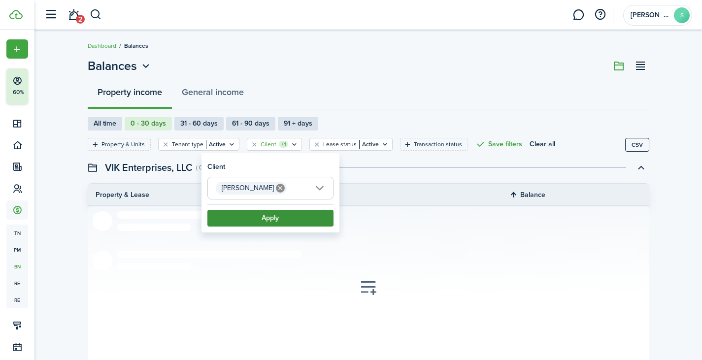
click at [272, 219] on button "Apply" at bounding box center [270, 218] width 126 height 17
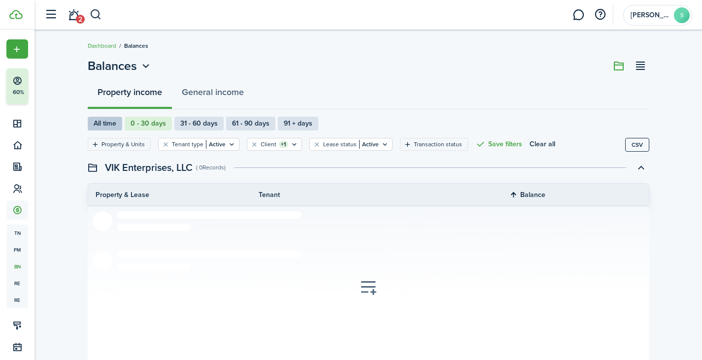
click at [110, 120] on label "All time" at bounding box center [105, 124] width 34 height 14
radio input "true"
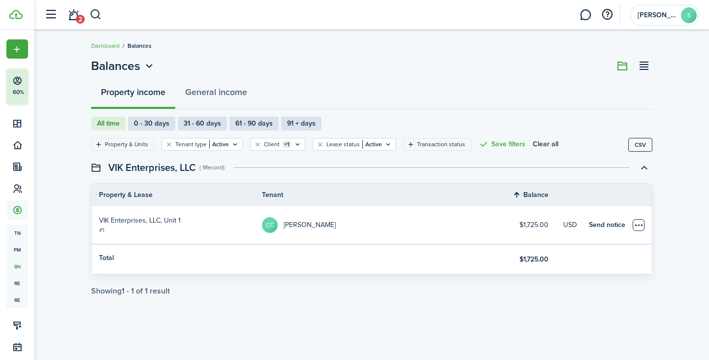
click at [641, 224] on table-menu-btn-icon "Open menu" at bounding box center [639, 225] width 12 height 12
click at [604, 257] on link "Apply credits" at bounding box center [602, 261] width 86 height 17
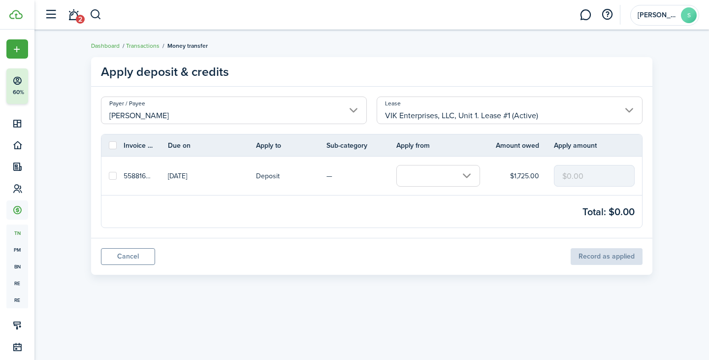
click at [451, 173] on input "text" at bounding box center [439, 176] width 84 height 22
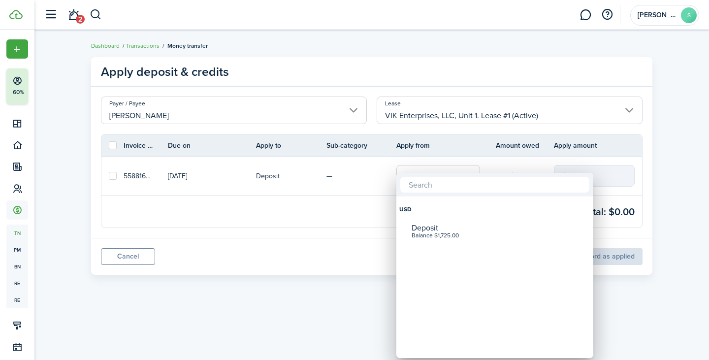
click at [362, 202] on div at bounding box center [354, 180] width 867 height 518
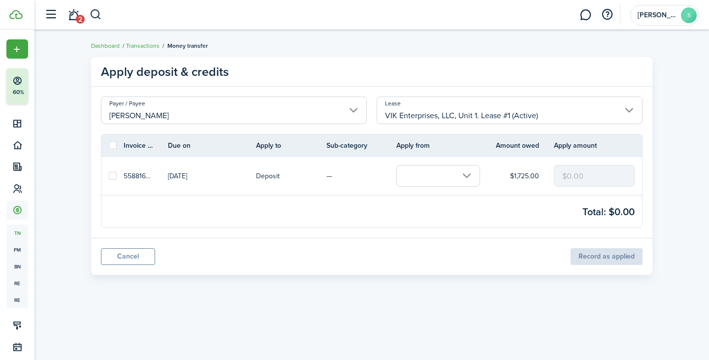
click at [602, 168] on mbsc-input "$0.00" at bounding box center [594, 176] width 81 height 22
click at [582, 176] on mbsc-input "$0.00" at bounding box center [594, 176] width 81 height 22
click at [450, 175] on input "text" at bounding box center [439, 176] width 84 height 22
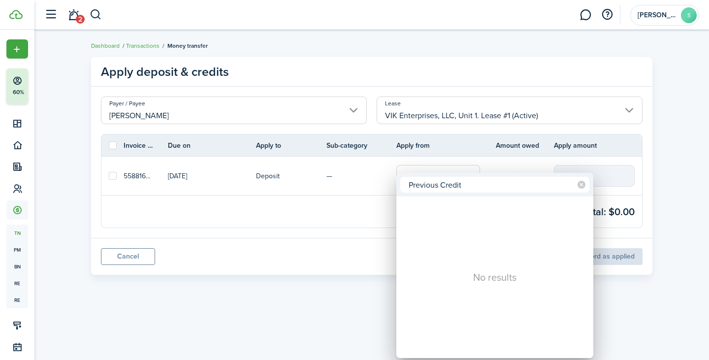
type input "Previous Credit"
click at [541, 239] on div "No results" at bounding box center [495, 278] width 197 height 162
click at [582, 184] on icon at bounding box center [582, 185] width 8 height 8
click at [466, 189] on input "text" at bounding box center [495, 185] width 189 height 16
click at [352, 211] on div at bounding box center [354, 180] width 867 height 518
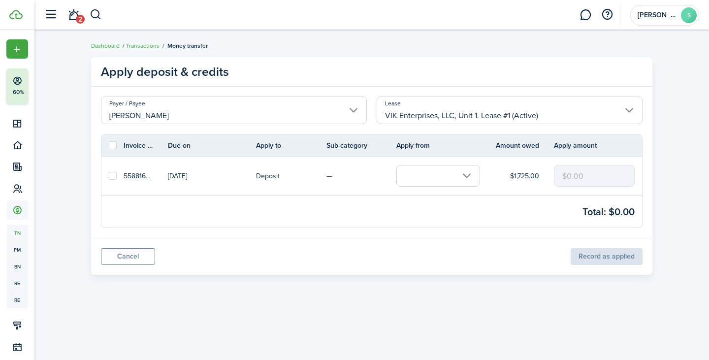
click at [459, 176] on input "text" at bounding box center [439, 176] width 84 height 22
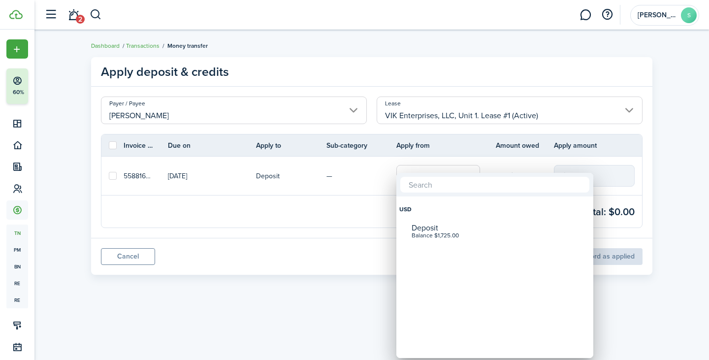
click at [346, 235] on div at bounding box center [354, 180] width 867 height 518
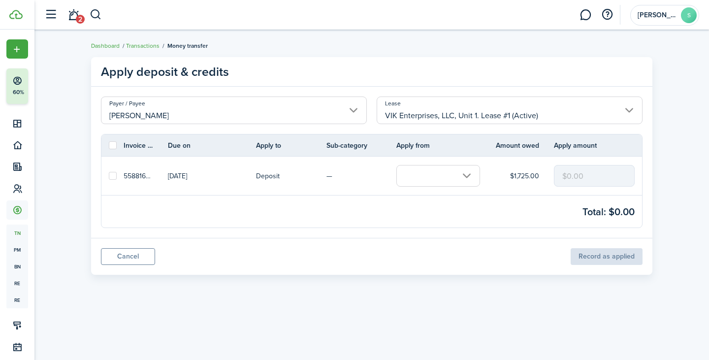
click at [584, 177] on mbsc-input "$0.00" at bounding box center [594, 176] width 81 height 22
click at [112, 175] on label at bounding box center [113, 176] width 8 height 8
click at [109, 176] on input "checkbox" at bounding box center [108, 176] width 0 height 0
checkbox input "true"
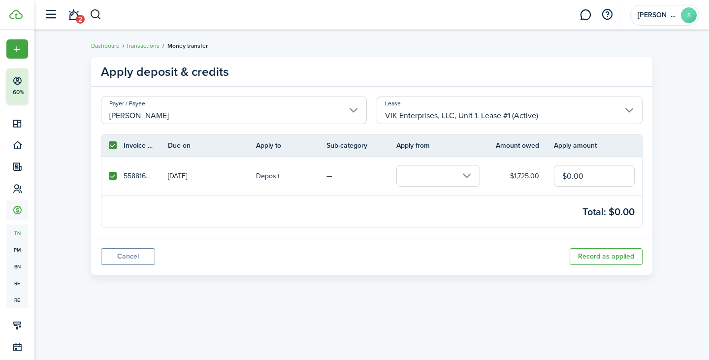
click at [418, 175] on input "text" at bounding box center [439, 176] width 84 height 22
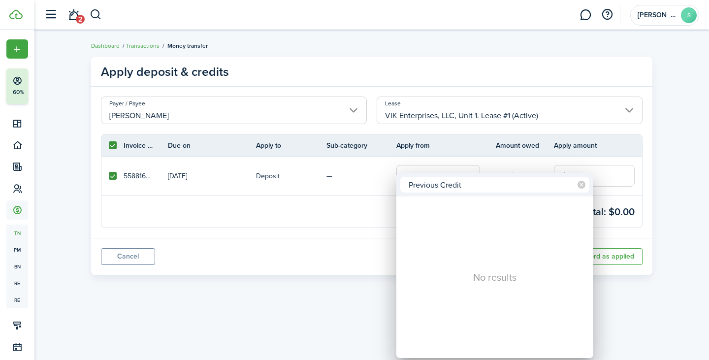
type input "Previous Credit"
drag, startPoint x: 374, startPoint y: 267, endPoint x: 452, endPoint y: 279, distance: 78.3
click at [452, 279] on div "No results" at bounding box center [495, 278] width 197 height 162
click at [491, 254] on div "No results" at bounding box center [495, 278] width 197 height 162
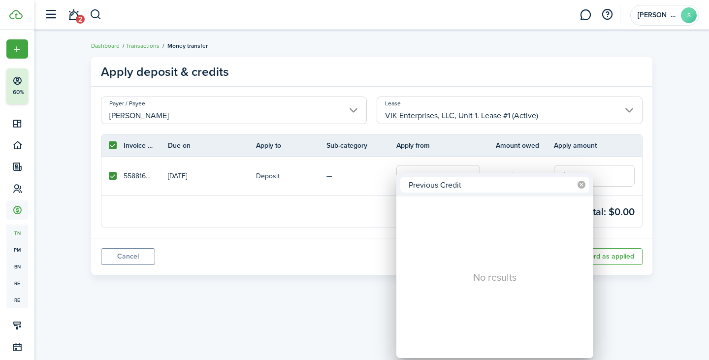
click at [582, 185] on icon at bounding box center [582, 185] width 8 height 8
drag, startPoint x: 368, startPoint y: 240, endPoint x: 322, endPoint y: 239, distance: 45.8
click at [322, 239] on div at bounding box center [354, 180] width 867 height 518
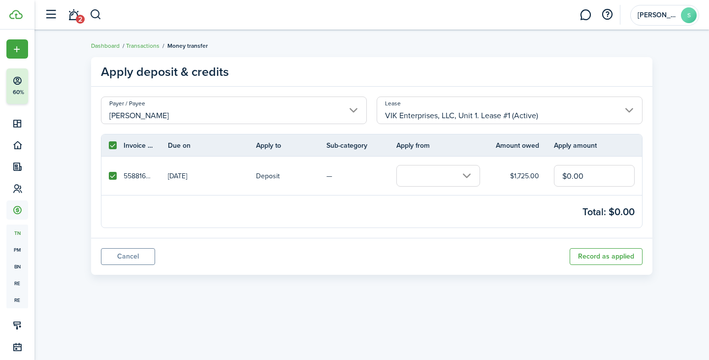
click at [110, 176] on label at bounding box center [113, 176] width 8 height 8
click at [109, 176] on input "checkbox" at bounding box center [108, 176] width 0 height 0
checkbox input "false"
click at [572, 170] on mbsc-input "$0.00" at bounding box center [594, 176] width 81 height 22
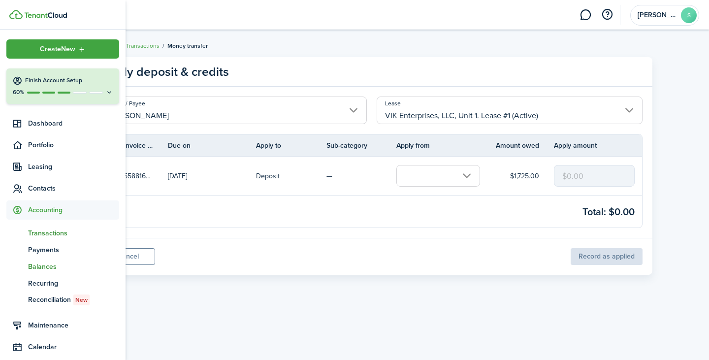
click at [53, 269] on span "Balances" at bounding box center [73, 267] width 91 height 10
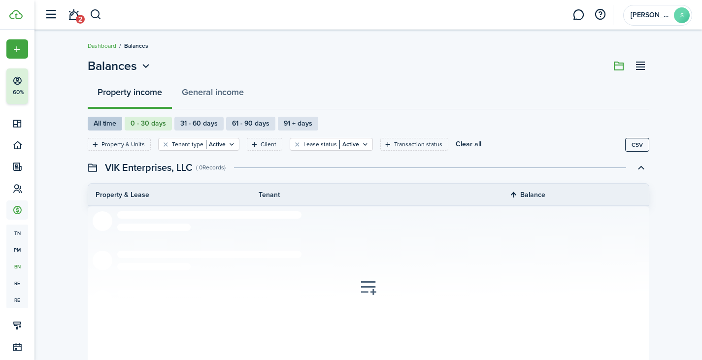
click at [110, 128] on label "All time" at bounding box center [105, 124] width 34 height 14
radio input "true"
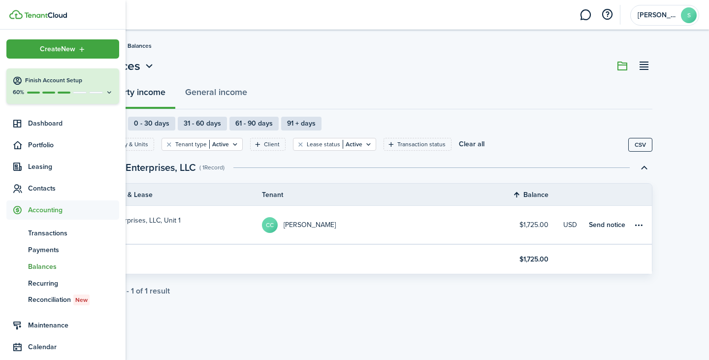
click at [43, 268] on span "Balances" at bounding box center [73, 267] width 91 height 10
click at [42, 279] on span "Recurring" at bounding box center [73, 283] width 91 height 10
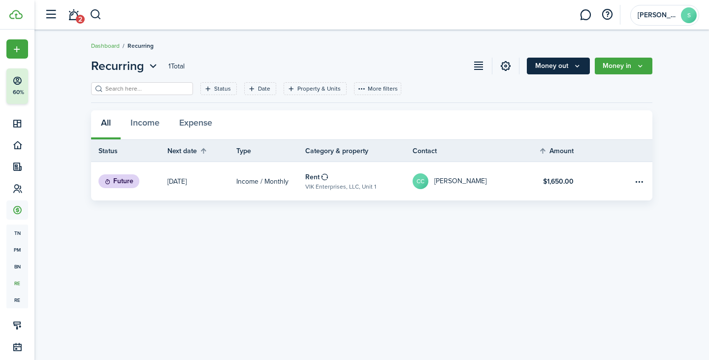
click at [566, 61] on button "Money out" at bounding box center [558, 66] width 63 height 17
click at [626, 59] on button "Money in" at bounding box center [624, 66] width 58 height 17
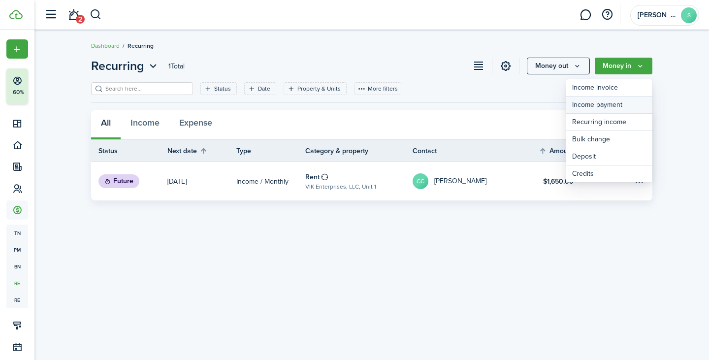
click at [608, 105] on link "Income payment" at bounding box center [610, 105] width 86 height 17
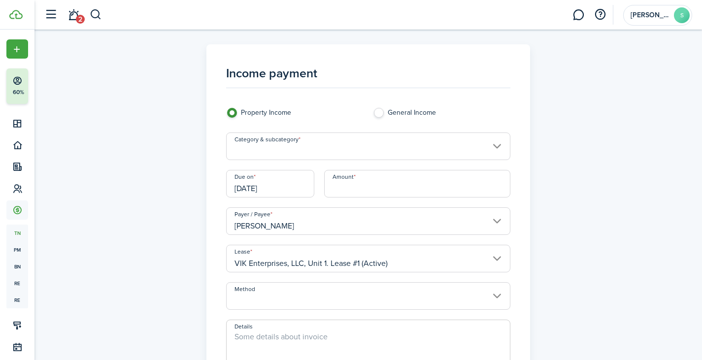
click at [289, 62] on panel-main-body "Income payment Property Income General Income Category & subcategory Due on [DA…" at bounding box center [368, 245] width 304 height 382
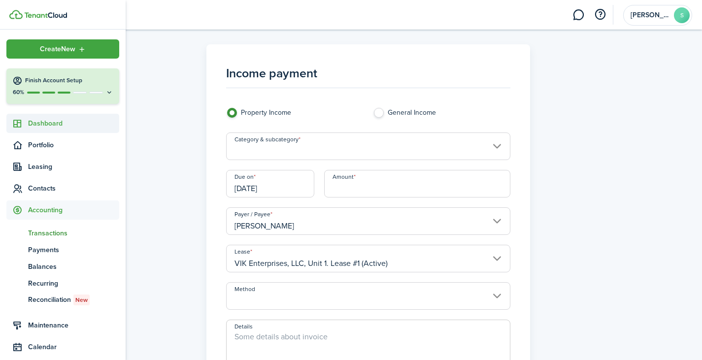
click at [39, 122] on span "Dashboard" at bounding box center [73, 123] width 91 height 10
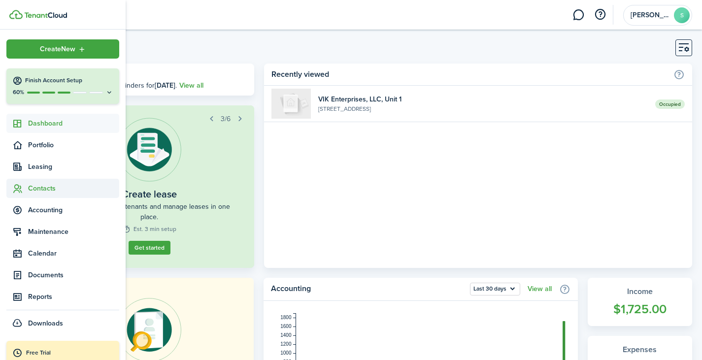
click at [38, 182] on span "Contacts" at bounding box center [62, 188] width 113 height 19
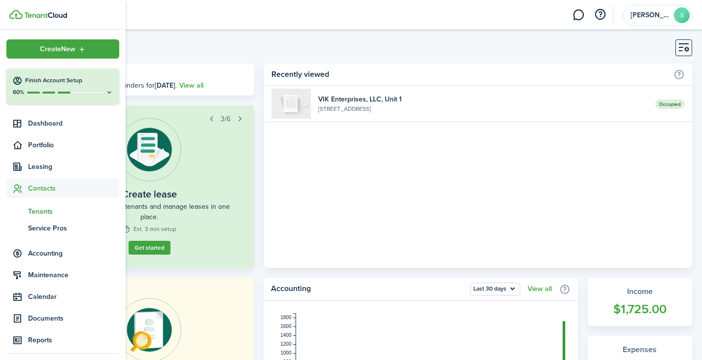
click at [44, 213] on span "Tenants" at bounding box center [73, 211] width 91 height 10
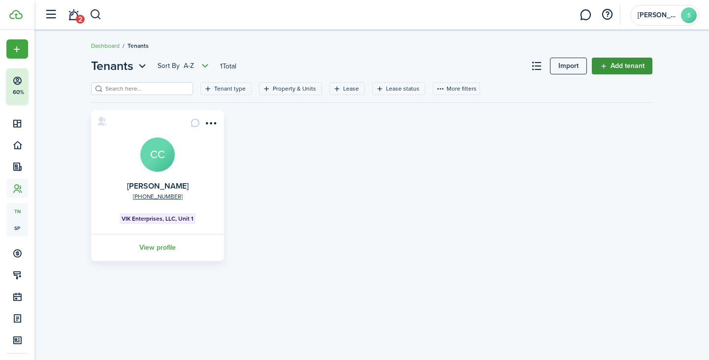
click at [599, 60] on link "Add tenant" at bounding box center [622, 66] width 61 height 17
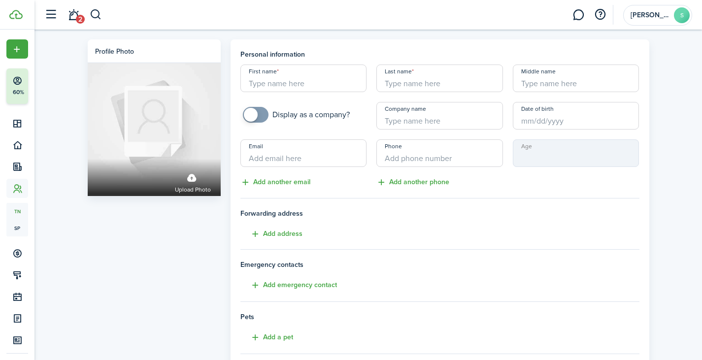
click at [273, 81] on input "First name" at bounding box center [303, 79] width 127 height 28
type input "[PERSON_NAME]"
click at [273, 81] on input "[PERSON_NAME]" at bounding box center [303, 79] width 127 height 28
click at [289, 151] on input "Email" at bounding box center [303, 153] width 127 height 28
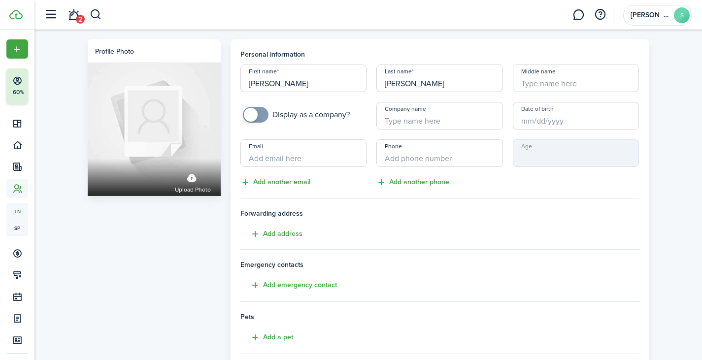
paste input "[EMAIL_ADDRESS][DOMAIN_NAME]"
type input "[EMAIL_ADDRESS][DOMAIN_NAME]"
click at [394, 157] on input "+1" at bounding box center [439, 153] width 127 height 28
type input "[PHONE_NUMBER]"
click at [320, 166] on input "[EMAIL_ADDRESS][DOMAIN_NAME]" at bounding box center [303, 153] width 127 height 28
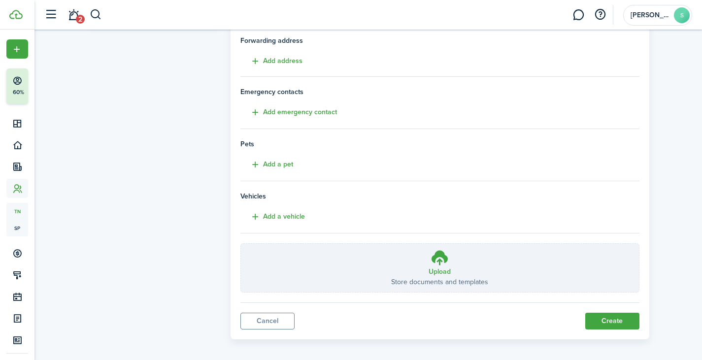
scroll to position [179, 0]
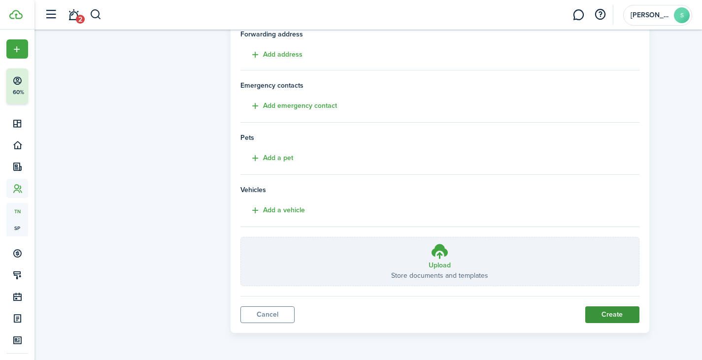
click at [619, 315] on button "Create" at bounding box center [612, 314] width 54 height 17
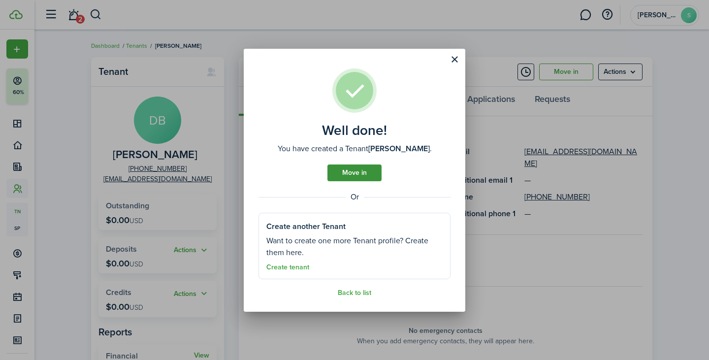
click at [376, 170] on link "Move in" at bounding box center [355, 173] width 54 height 17
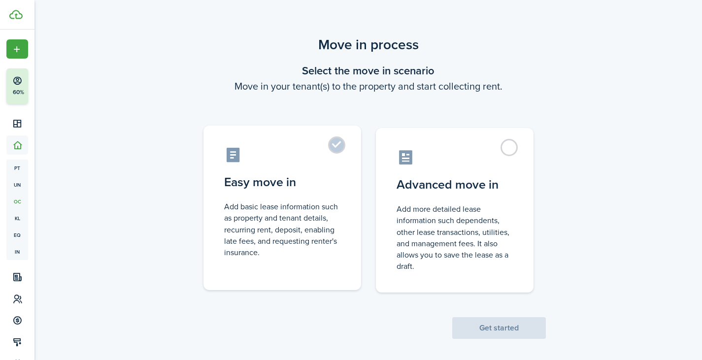
click at [338, 147] on label "Easy move in Add basic lease information such as property and tenant details, r…" at bounding box center [282, 208] width 158 height 165
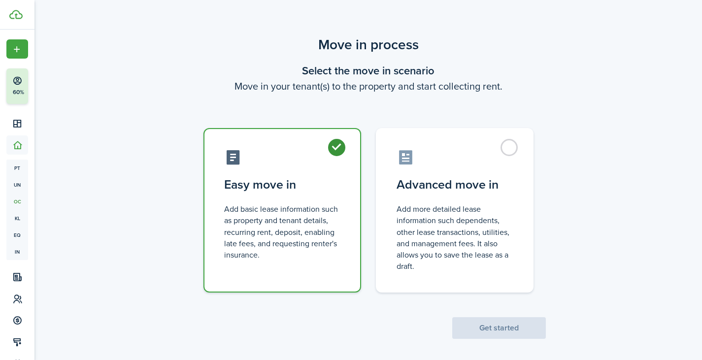
radio input "true"
click at [538, 336] on button "Get started" at bounding box center [499, 328] width 94 height 22
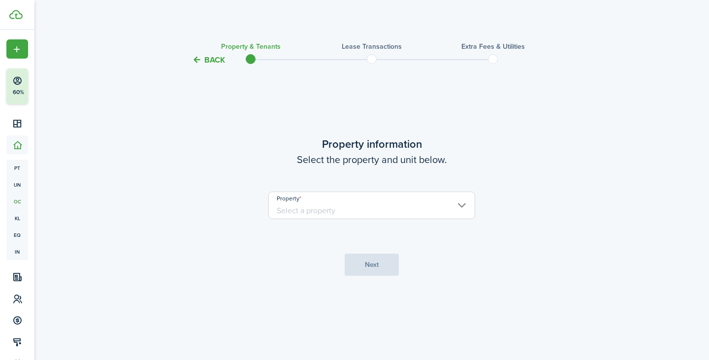
click at [431, 214] on input "Property" at bounding box center [372, 206] width 207 height 28
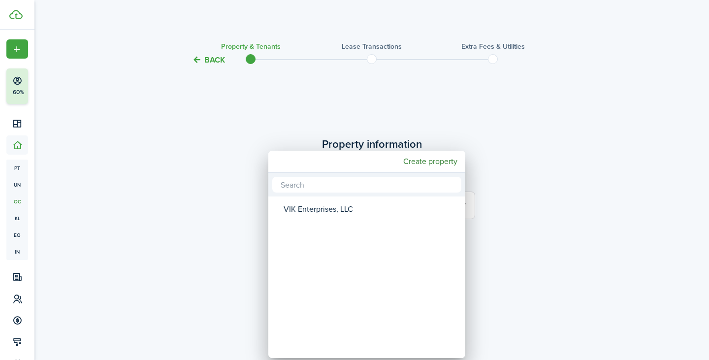
click at [382, 214] on div "VIK Enterprises, LLC" at bounding box center [371, 209] width 174 height 23
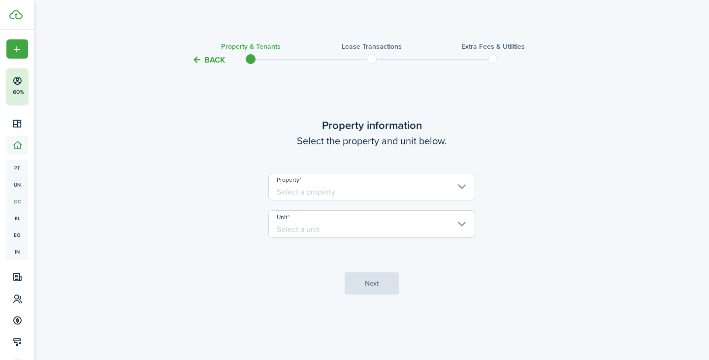
type input "VIK Enterprises, LLC"
click at [400, 224] on input "Unit" at bounding box center [372, 224] width 207 height 28
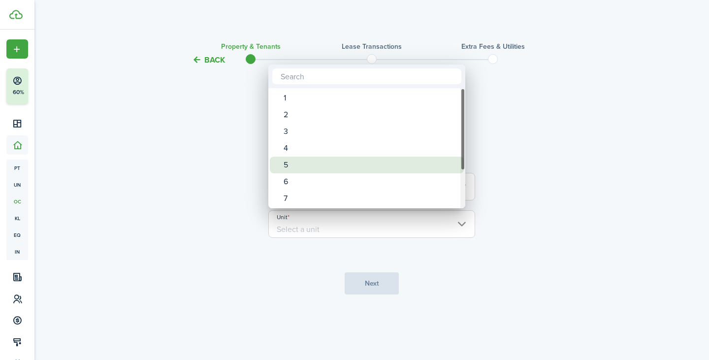
click at [320, 166] on div "5" at bounding box center [371, 165] width 174 height 17
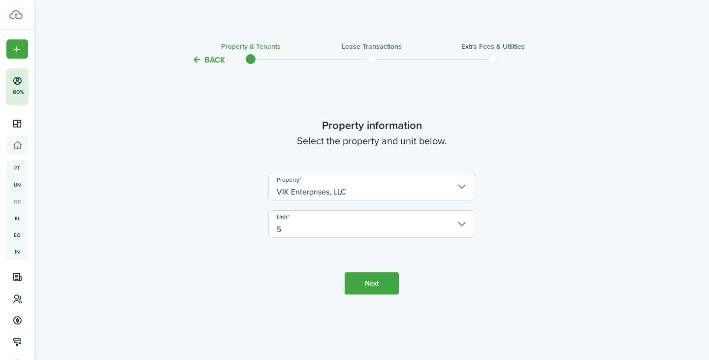
click at [340, 228] on input "5" at bounding box center [372, 224] width 207 height 28
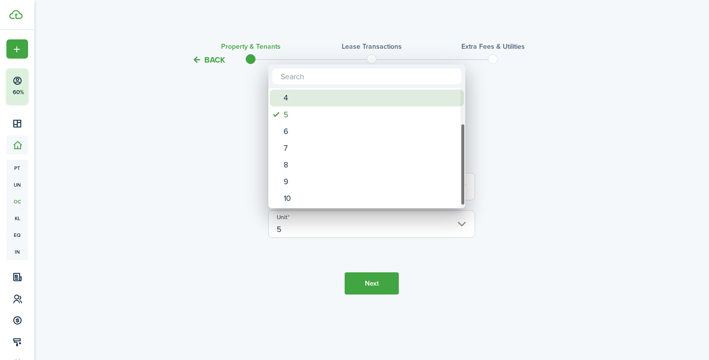
click at [326, 94] on div "4" at bounding box center [371, 98] width 174 height 17
type input "4"
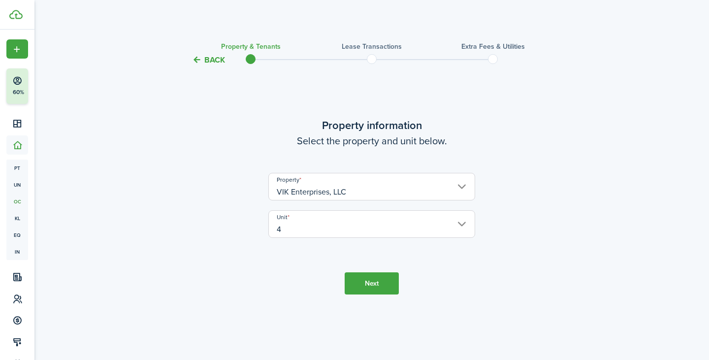
click at [370, 285] on button "Next" at bounding box center [372, 283] width 54 height 22
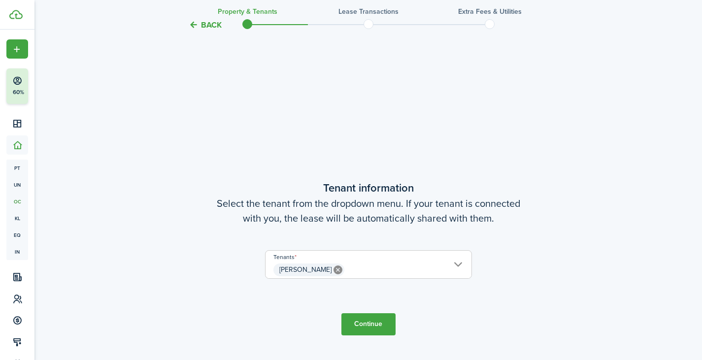
scroll to position [294, 0]
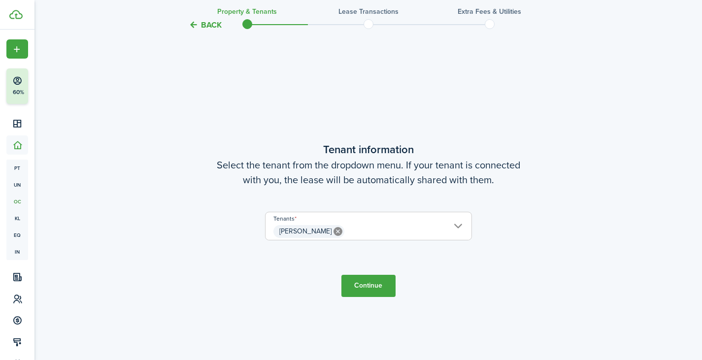
click at [370, 285] on button "Continue" at bounding box center [368, 286] width 54 height 22
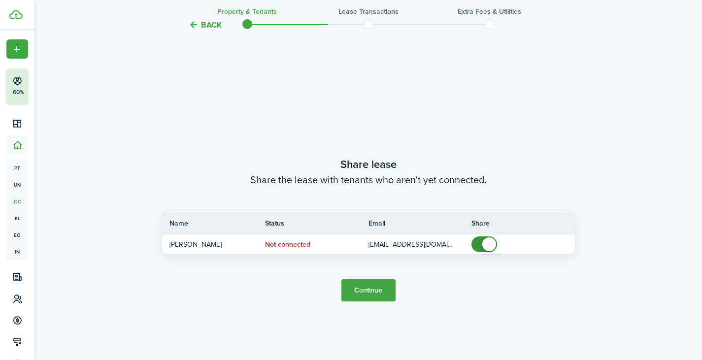
scroll to position [654, 0]
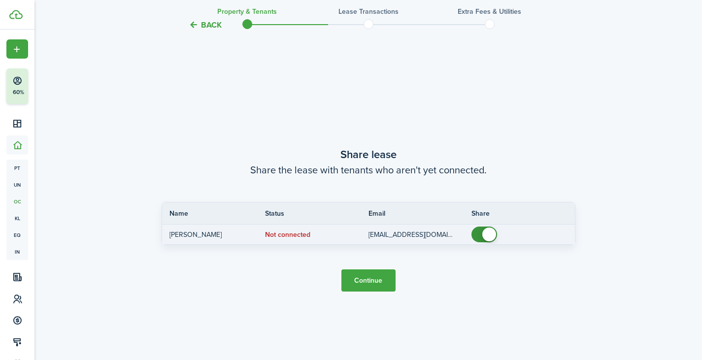
checkbox input "false"
click at [483, 239] on span at bounding box center [484, 235] width 10 height 16
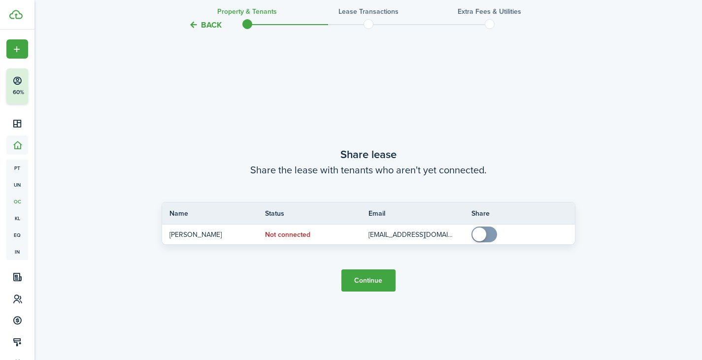
click at [365, 278] on button "Continue" at bounding box center [368, 281] width 54 height 22
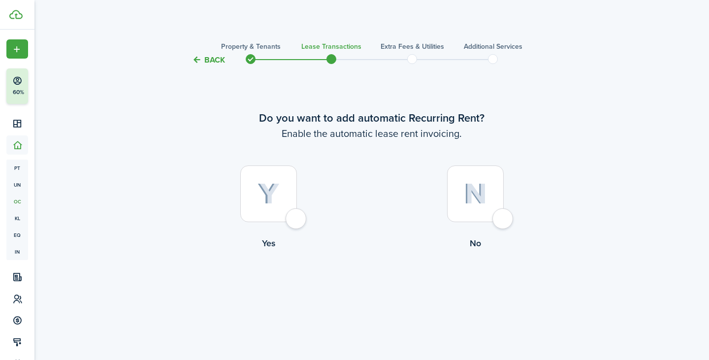
click at [292, 218] on div at bounding box center [268, 194] width 57 height 57
radio input "true"
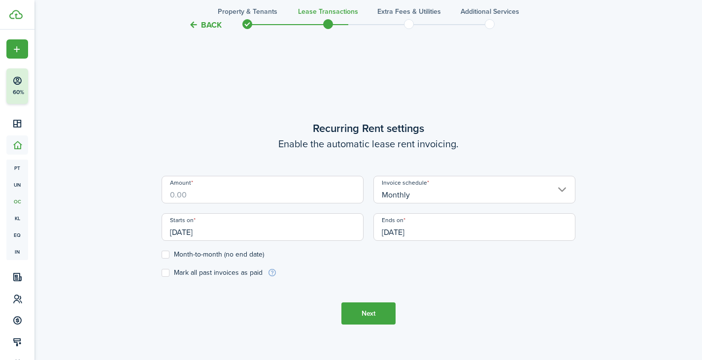
scroll to position [294, 0]
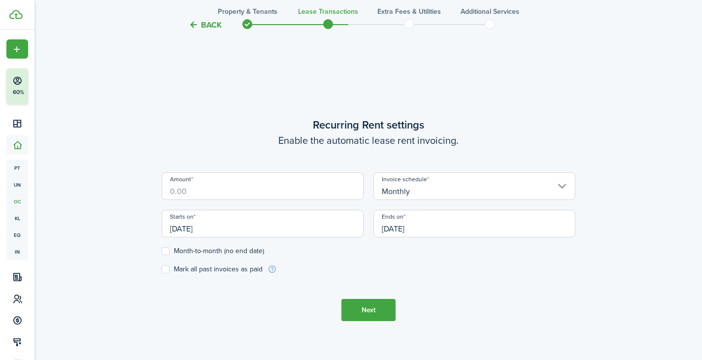
click at [261, 191] on input "Amount" at bounding box center [263, 186] width 202 height 28
click at [250, 227] on input "[DATE]" at bounding box center [263, 224] width 202 height 28
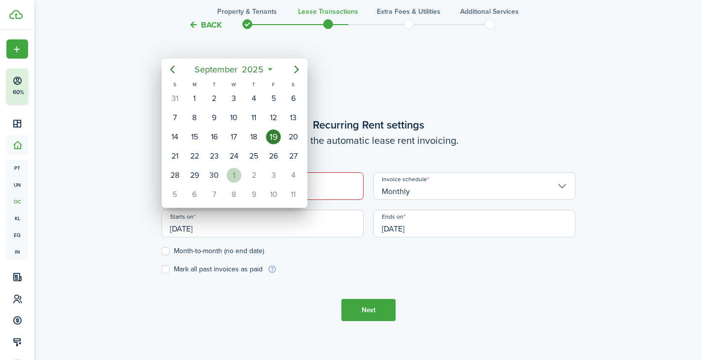
click at [237, 172] on div "1" at bounding box center [234, 175] width 15 height 15
type input "[DATE]"
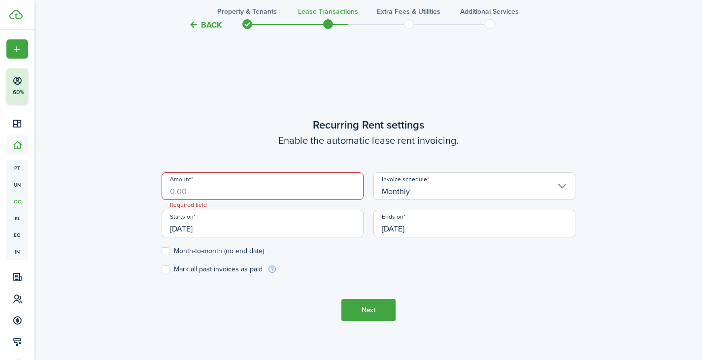
click at [226, 184] on input "Amount" at bounding box center [263, 186] width 202 height 28
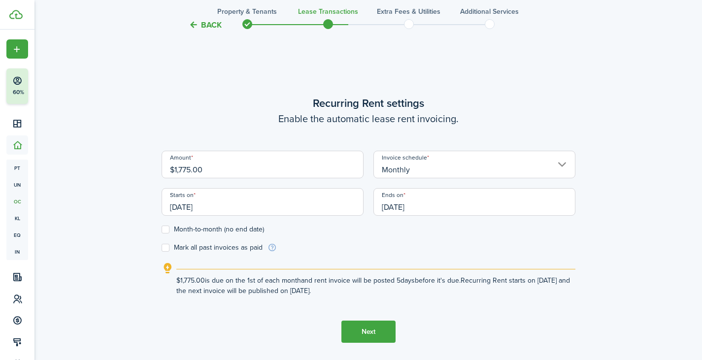
type input "$1,775.00"
click at [165, 232] on label "Month-to-month (no end date)" at bounding box center [213, 230] width 102 height 8
click at [162, 230] on input "Month-to-month (no end date)" at bounding box center [161, 230] width 0 height 0
checkbox input "true"
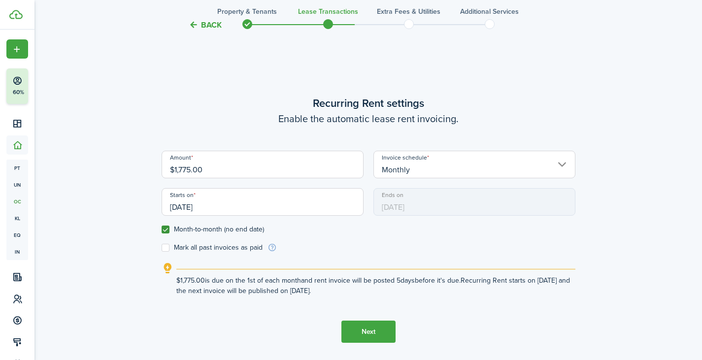
click at [361, 334] on button "Next" at bounding box center [368, 332] width 54 height 22
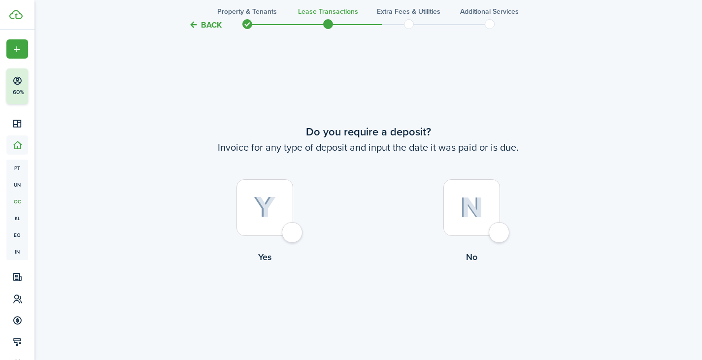
scroll to position [654, 0]
click at [293, 232] on div at bounding box center [264, 207] width 57 height 57
radio input "true"
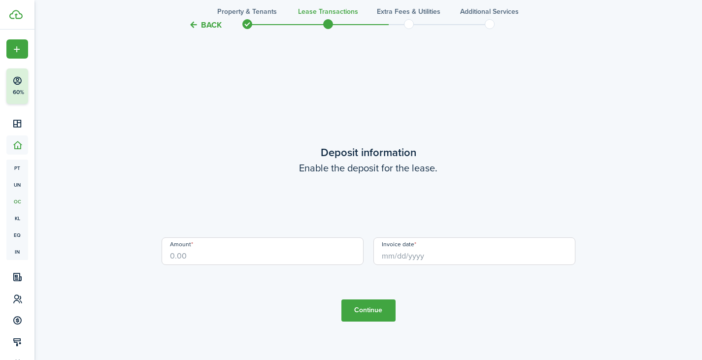
scroll to position [1014, 0]
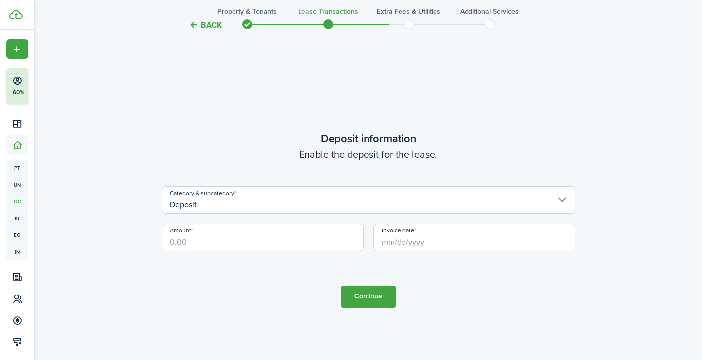
click at [273, 238] on input "Amount" at bounding box center [263, 238] width 202 height 28
click at [428, 238] on input "Invoice date" at bounding box center [474, 238] width 202 height 28
type input "$2,625.00"
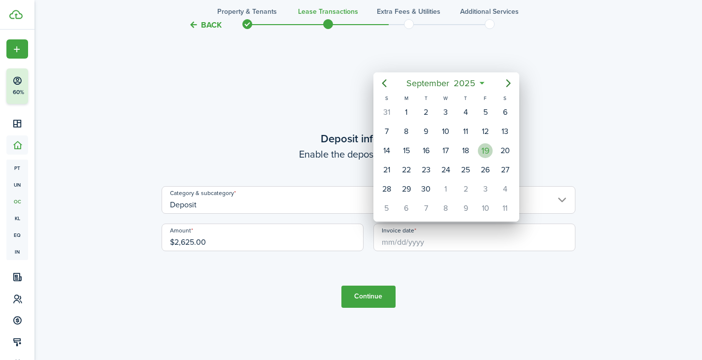
click at [489, 153] on div "19" at bounding box center [485, 150] width 15 height 15
type input "[DATE]"
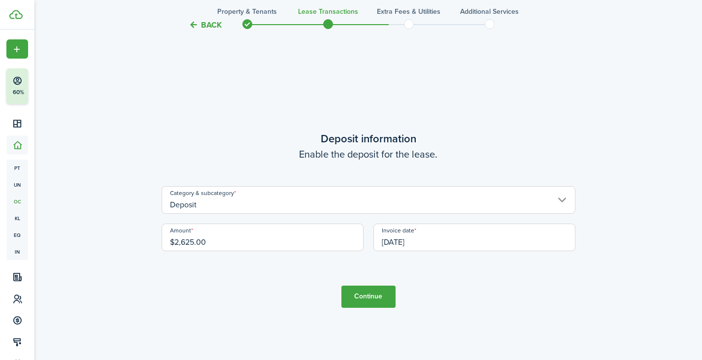
click at [374, 292] on button "Continue" at bounding box center [368, 297] width 54 height 22
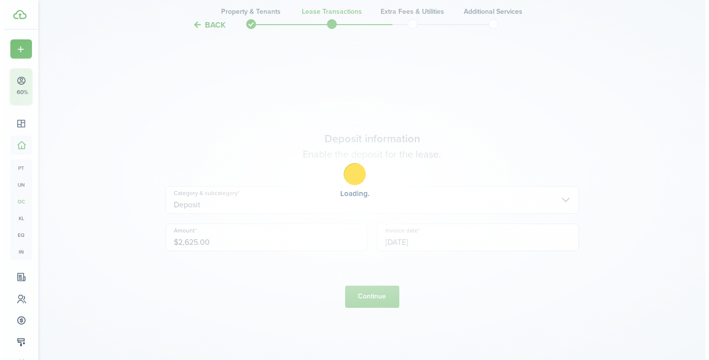
scroll to position [0, 0]
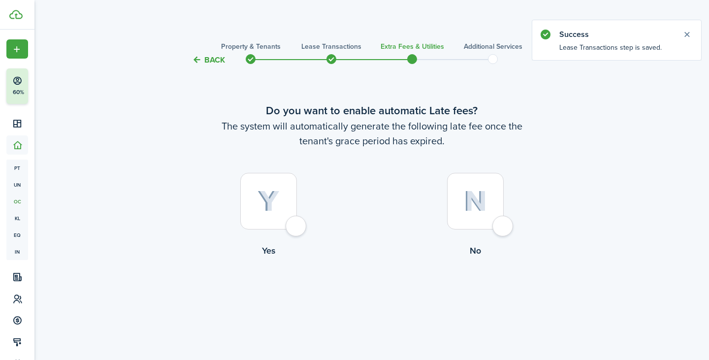
click at [503, 224] on div at bounding box center [475, 201] width 57 height 57
radio input "true"
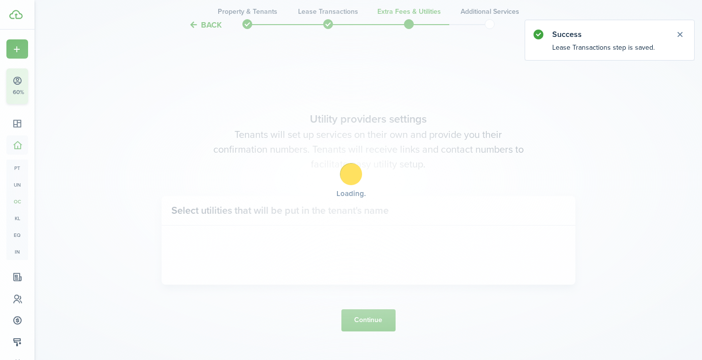
scroll to position [294, 0]
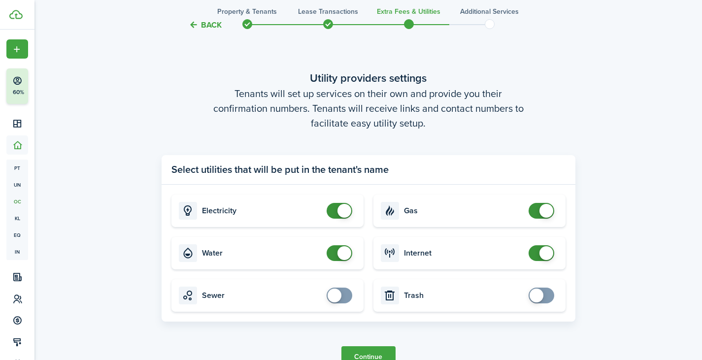
checkbox input "false"
click at [345, 256] on span at bounding box center [344, 253] width 14 height 14
checkbox input "false"
click at [541, 207] on span at bounding box center [547, 211] width 14 height 14
click at [376, 352] on button "Continue" at bounding box center [368, 357] width 54 height 22
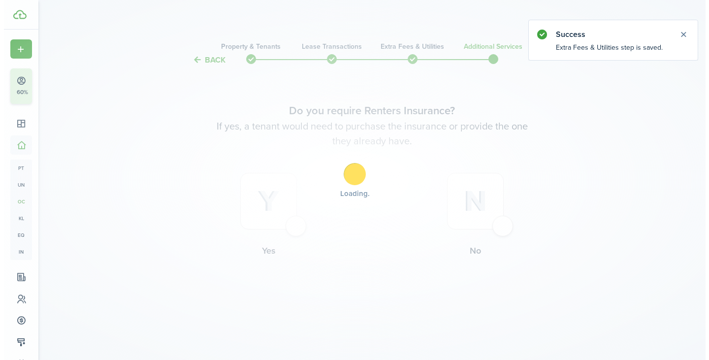
scroll to position [0, 0]
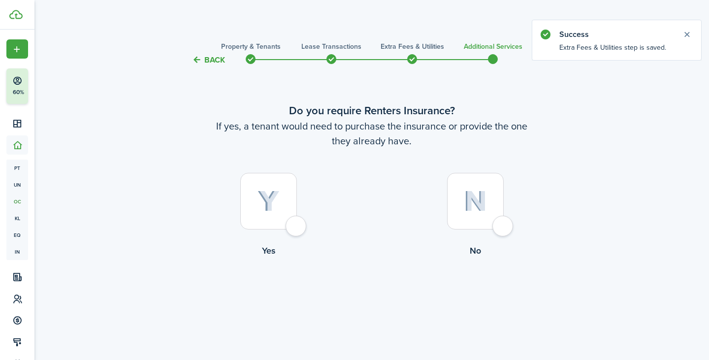
click at [289, 230] on div at bounding box center [268, 201] width 57 height 57
radio input "true"
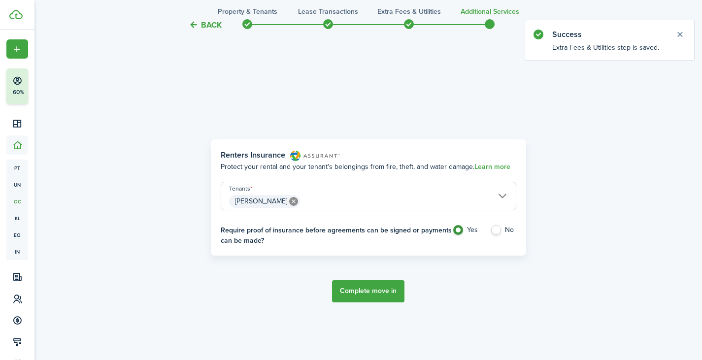
scroll to position [294, 0]
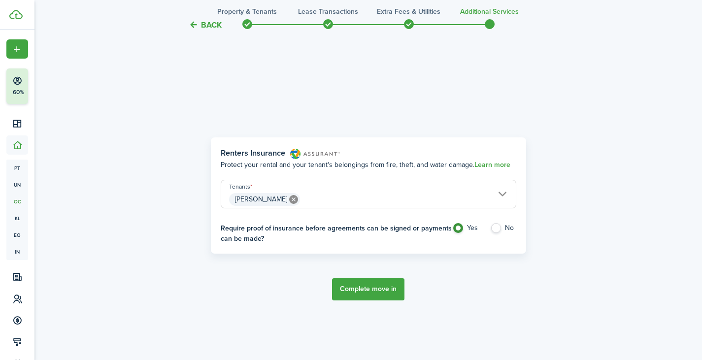
click at [354, 288] on button "Complete move in" at bounding box center [368, 289] width 72 height 22
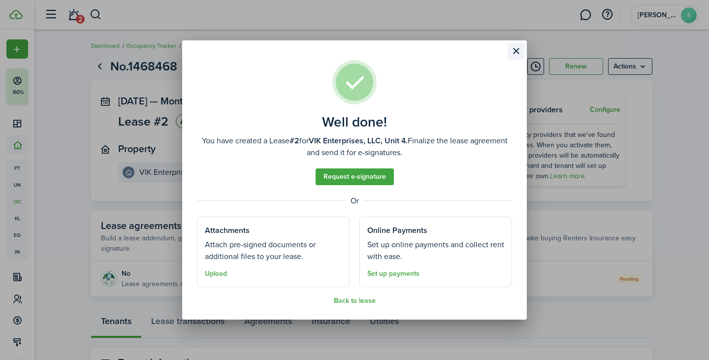
click at [514, 51] on button "Close modal" at bounding box center [516, 51] width 17 height 17
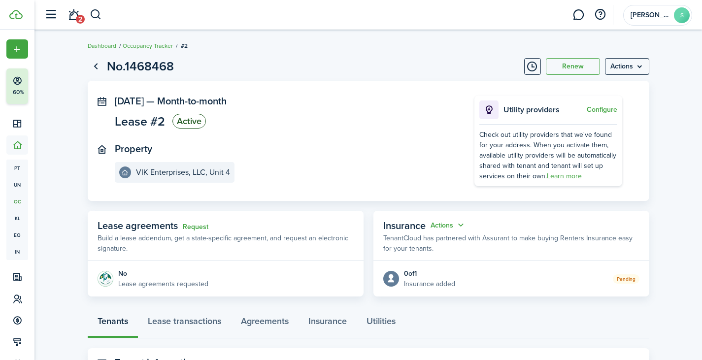
click at [370, 129] on panel-main-section "[DATE] — Month-to-month Lease #2 Active" at bounding box center [280, 114] width 330 height 36
